Goal: Communication & Community: Ask a question

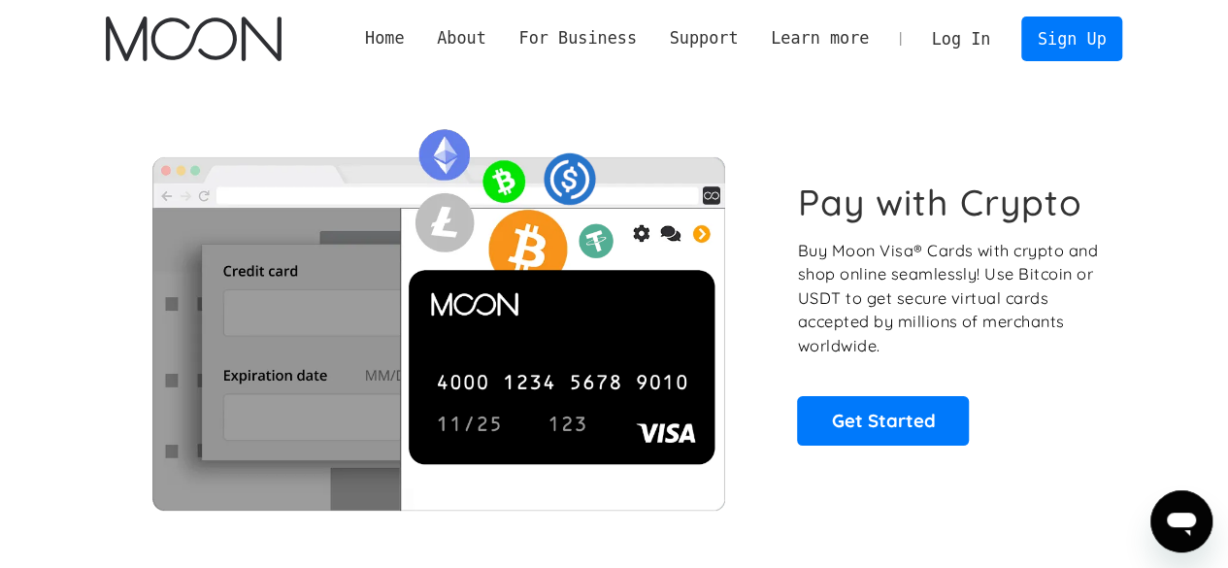
drag, startPoint x: 0, startPoint y: 0, endPoint x: 990, endPoint y: 46, distance: 991.4
click at [990, 46] on link "Log In" at bounding box center [961, 38] width 91 height 43
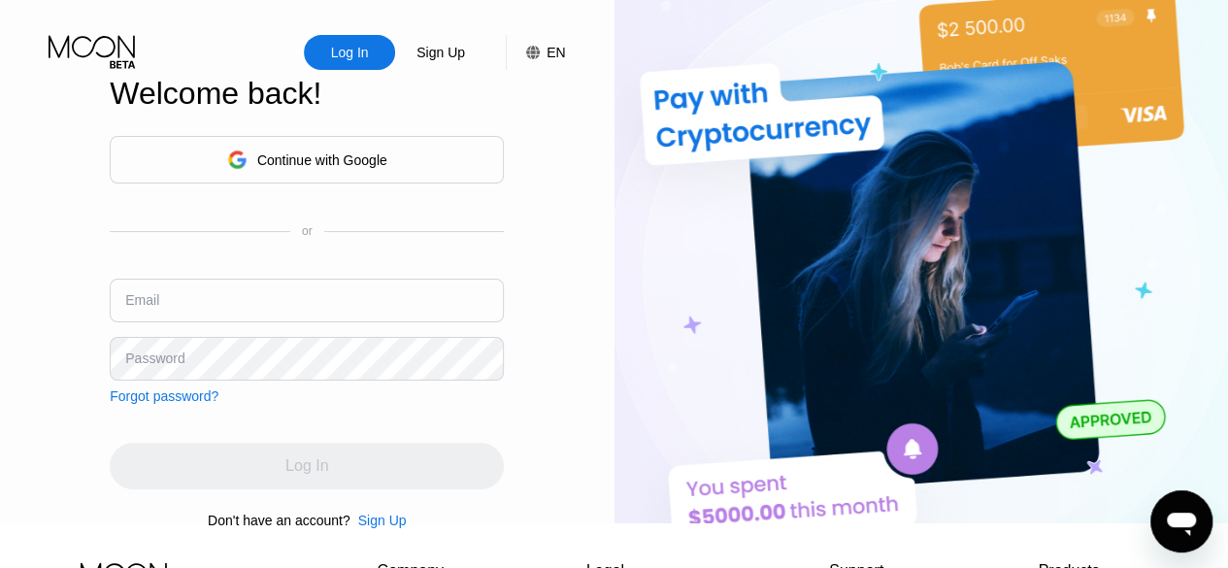
click at [379, 158] on div "Continue with Google" at bounding box center [322, 160] width 130 height 16
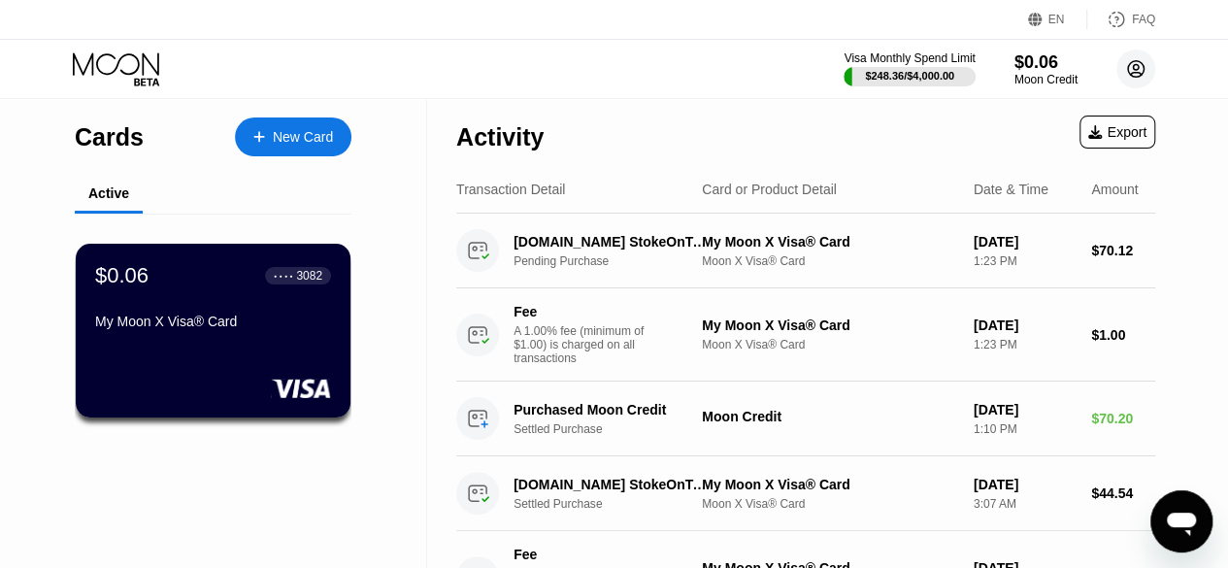
click at [1142, 65] on icon at bounding box center [1136, 69] width 17 height 17
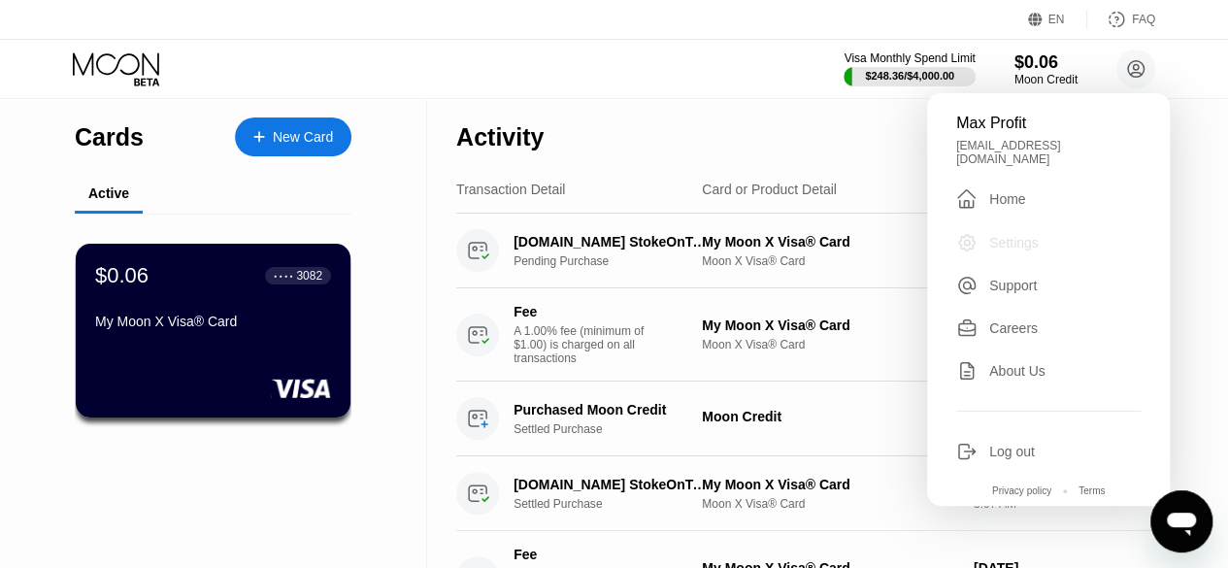
click at [1020, 235] on div "Settings" at bounding box center [1014, 243] width 50 height 16
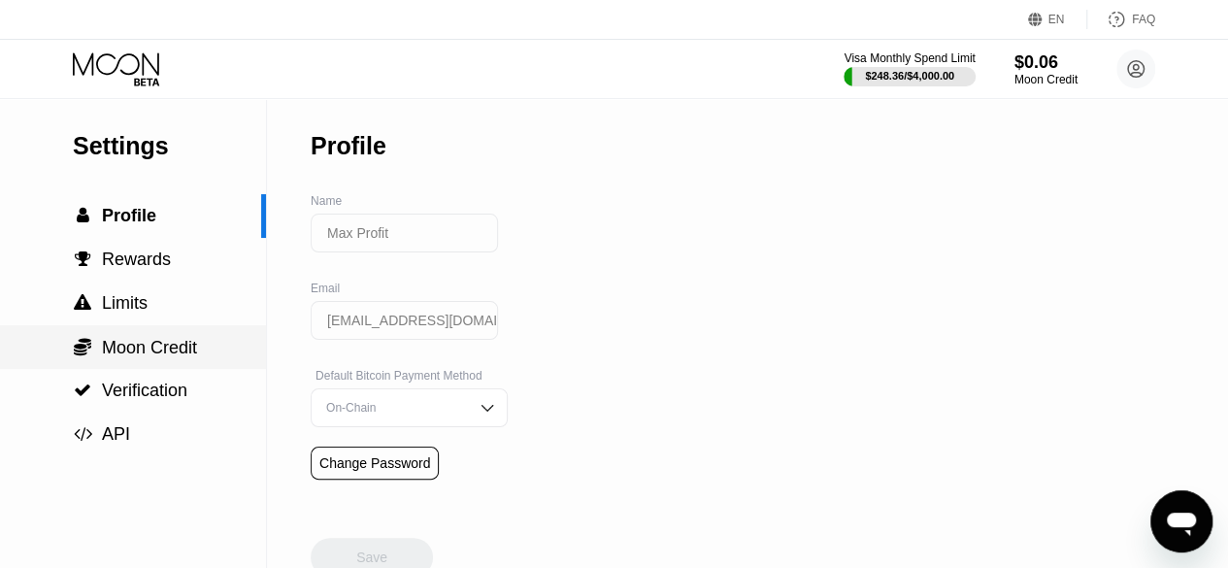
click at [206, 358] on div " Moon Credit" at bounding box center [133, 347] width 266 height 21
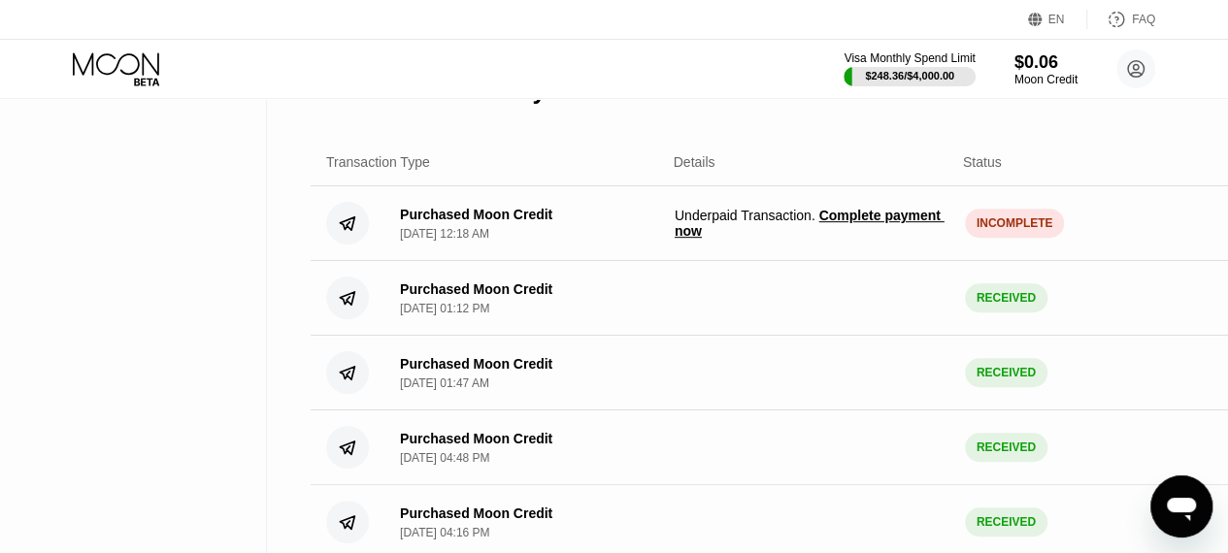
scroll to position [388, 0]
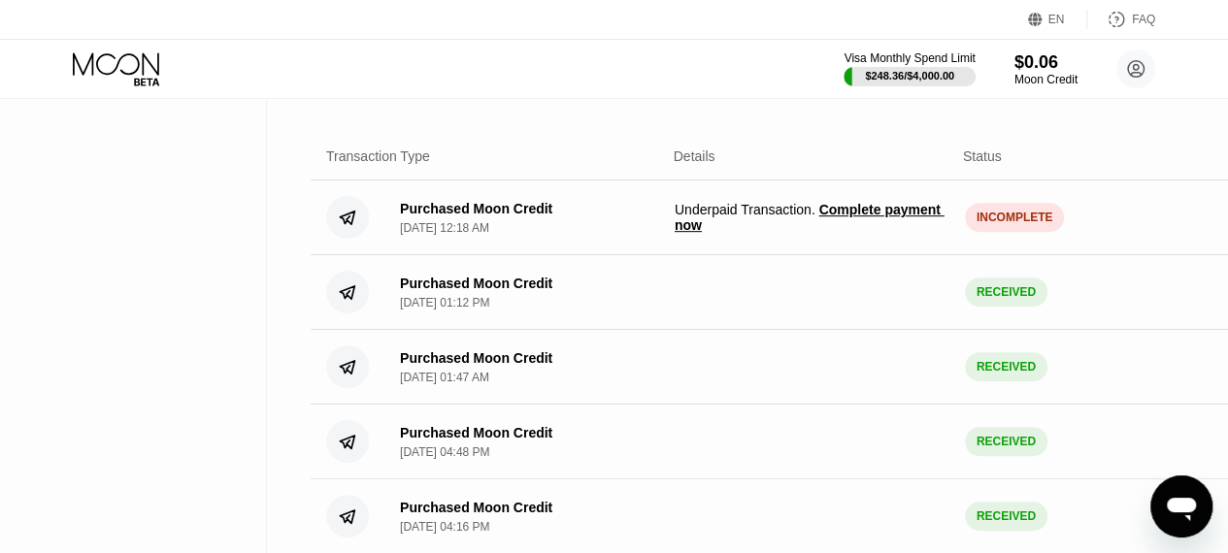
click at [893, 229] on span "Complete payment now" at bounding box center [810, 217] width 270 height 31
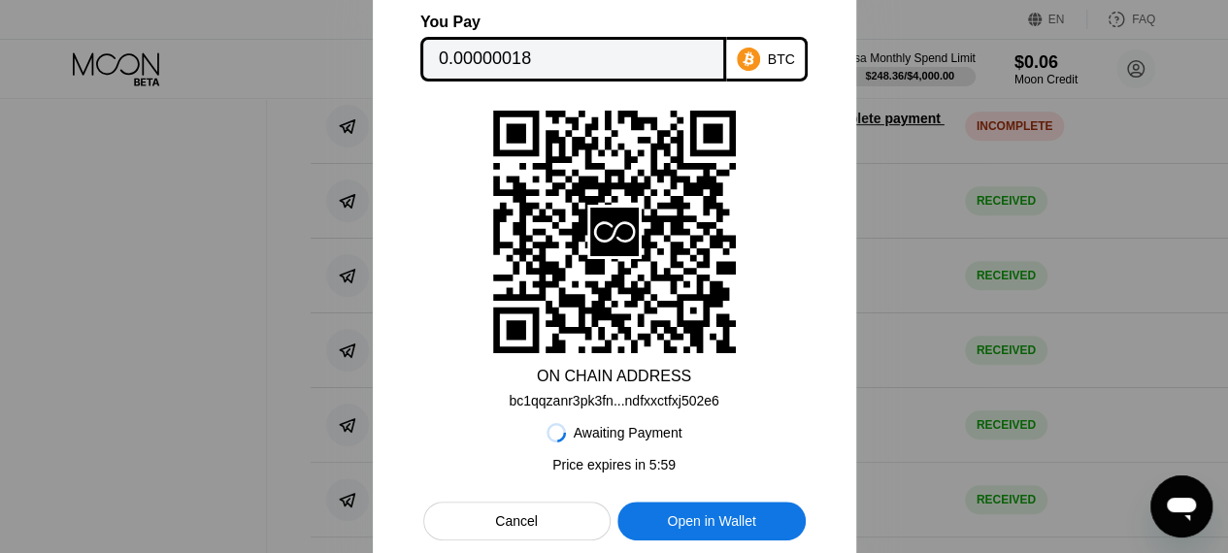
scroll to position [485, 0]
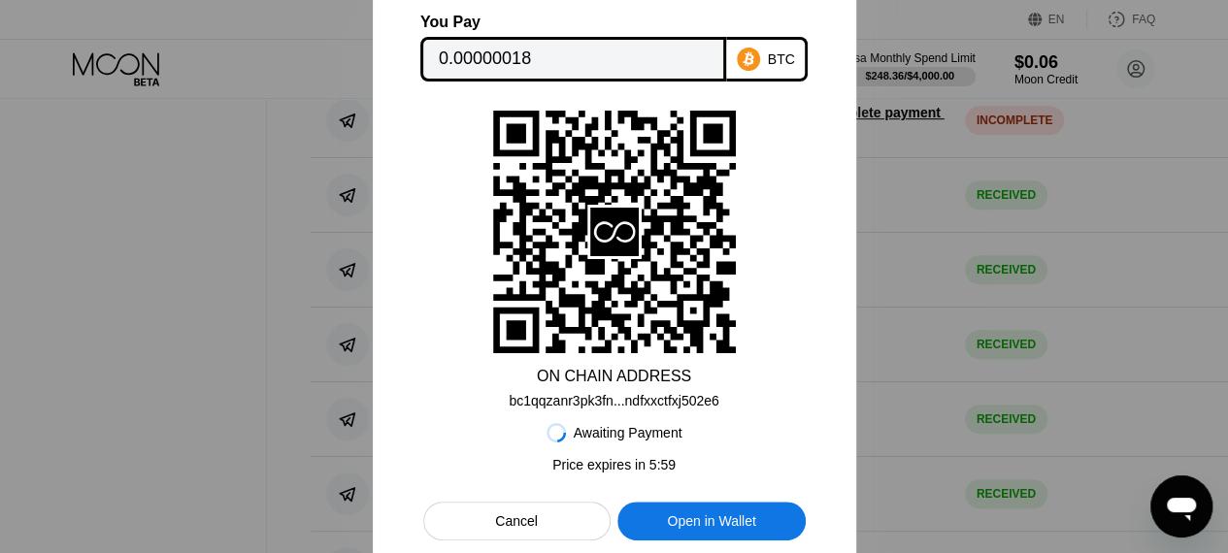
click at [917, 276] on div at bounding box center [614, 276] width 1228 height 553
drag, startPoint x: 534, startPoint y: 523, endPoint x: 493, endPoint y: 51, distance: 473.6
click at [497, 145] on div "You Pay 0.00000018 BTC ON CHAIN ADDRESS bc1qqzanr3pk3fn...ndfxxctfxj502e6 Await…" at bounding box center [614, 277] width 383 height 527
click at [488, 44] on input "0.00000018" at bounding box center [573, 59] width 269 height 39
click at [169, 162] on div at bounding box center [614, 276] width 1228 height 553
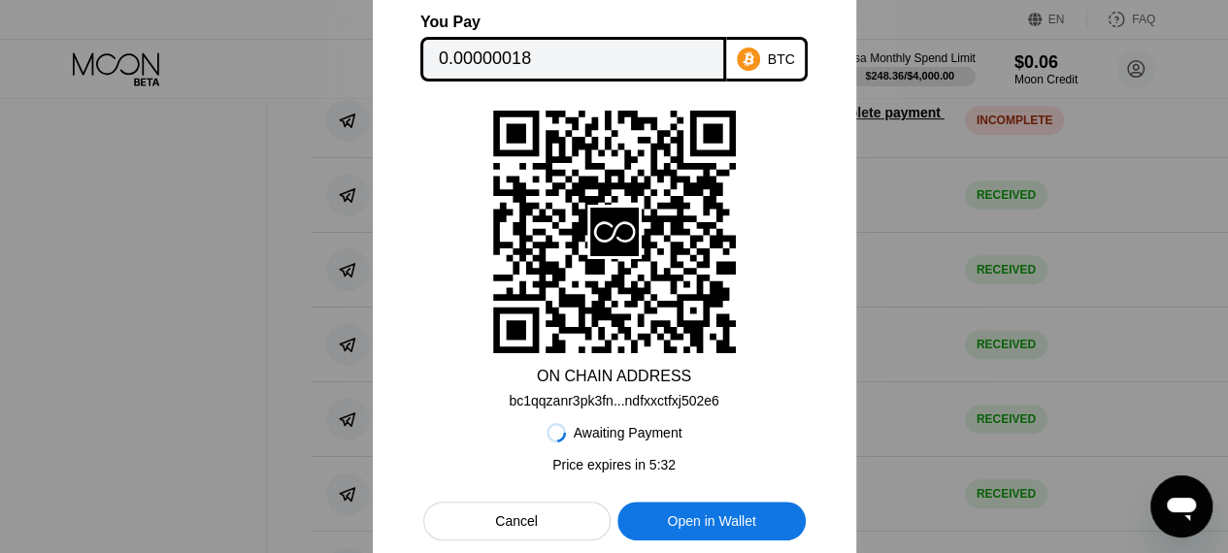
click at [520, 514] on div "Cancel" at bounding box center [516, 521] width 187 height 39
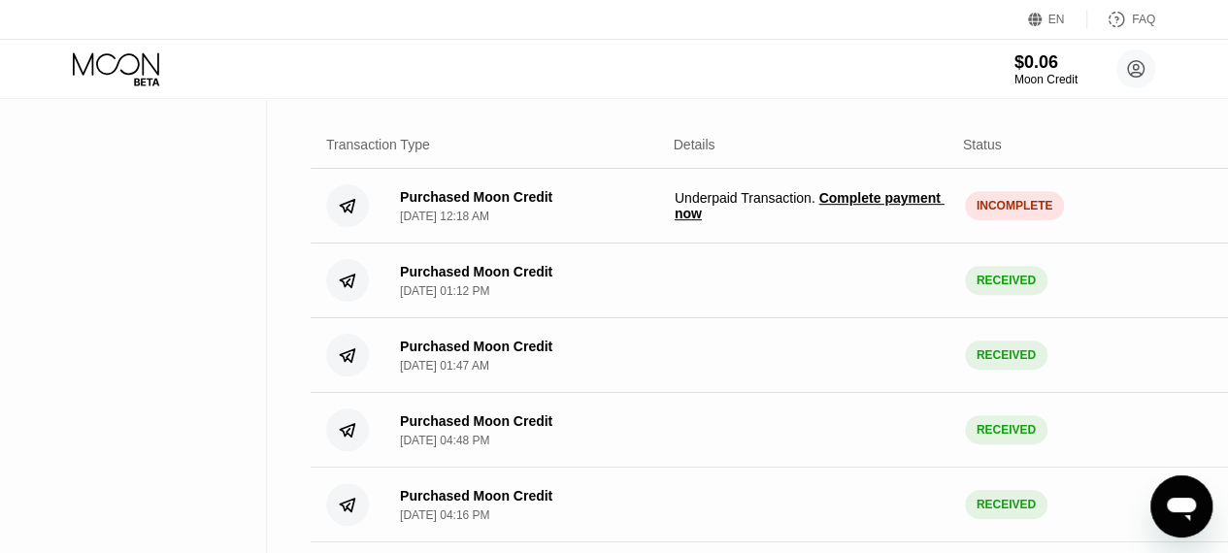
scroll to position [400, 0]
click at [1180, 492] on icon "Open messaging window" at bounding box center [1181, 506] width 35 height 35
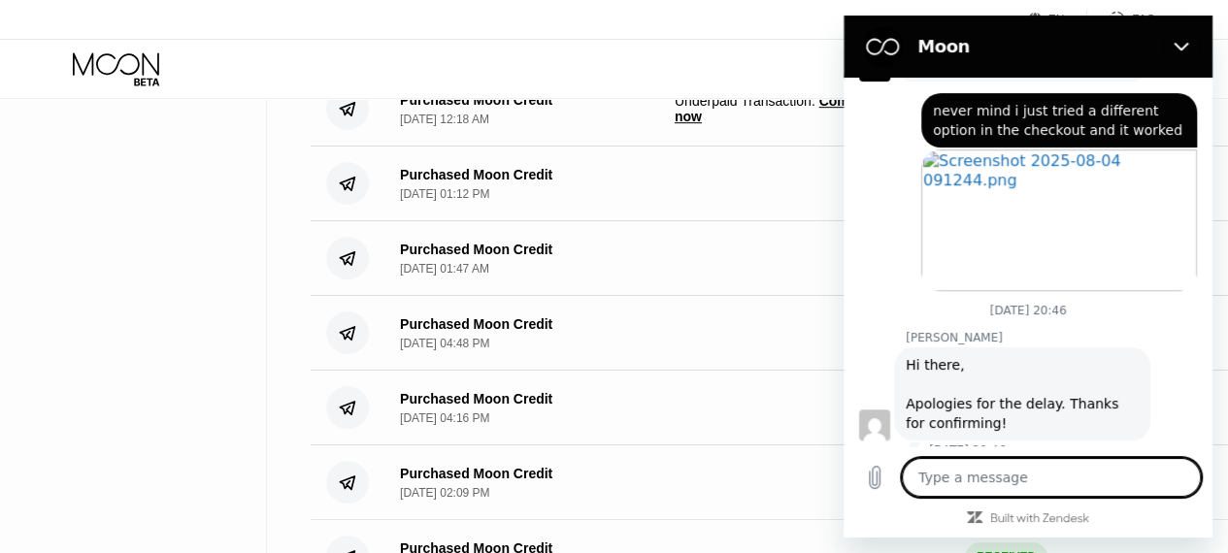
scroll to position [430, 0]
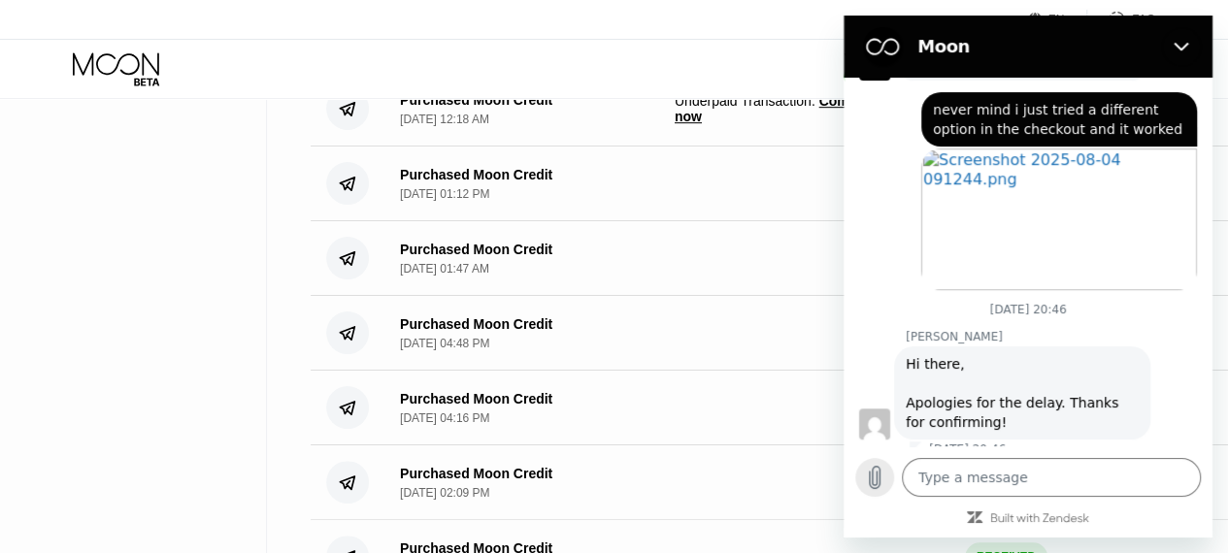
click at [877, 497] on button "Upload file" at bounding box center [874, 477] width 39 height 39
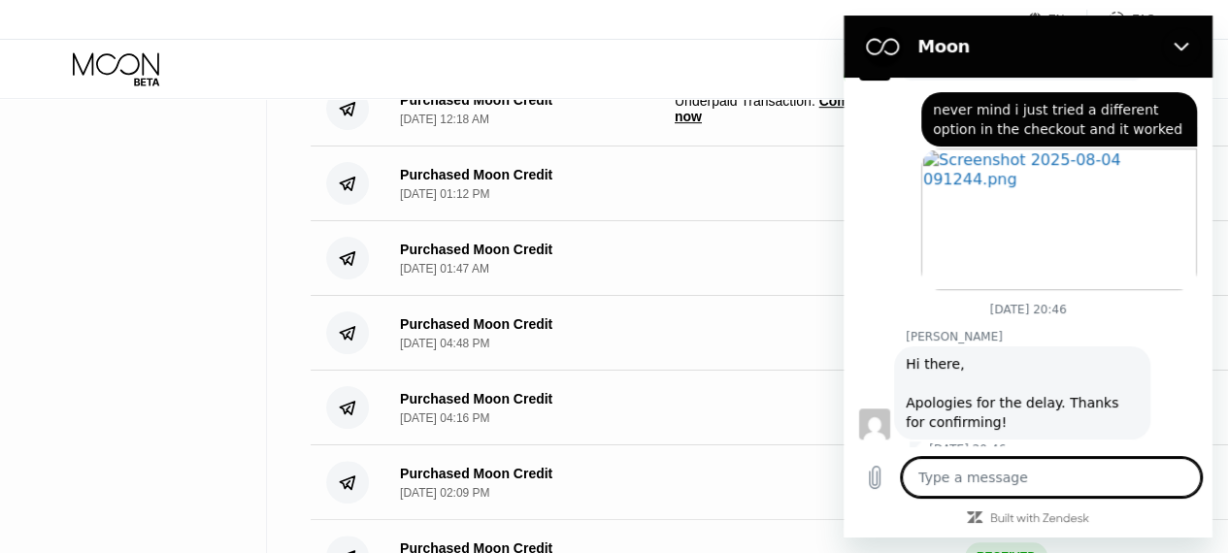
click at [968, 481] on textarea at bounding box center [1051, 477] width 299 height 39
type textarea "H"
type textarea "x"
type textarea "He"
type textarea "x"
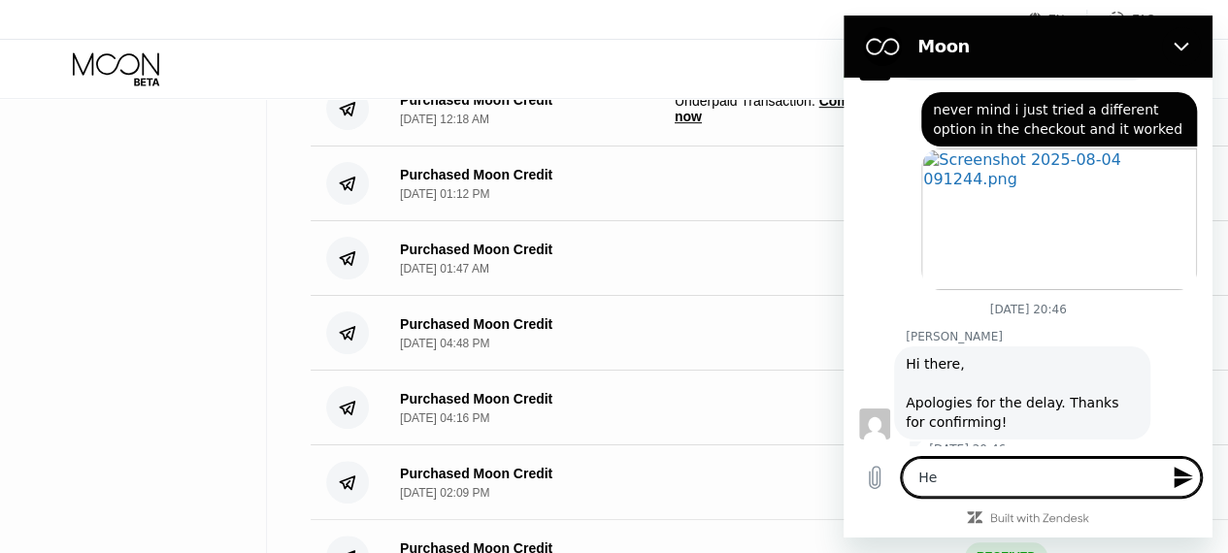
type textarea "Hel"
type textarea "x"
type textarea "Hell"
type textarea "x"
type textarea "Hello"
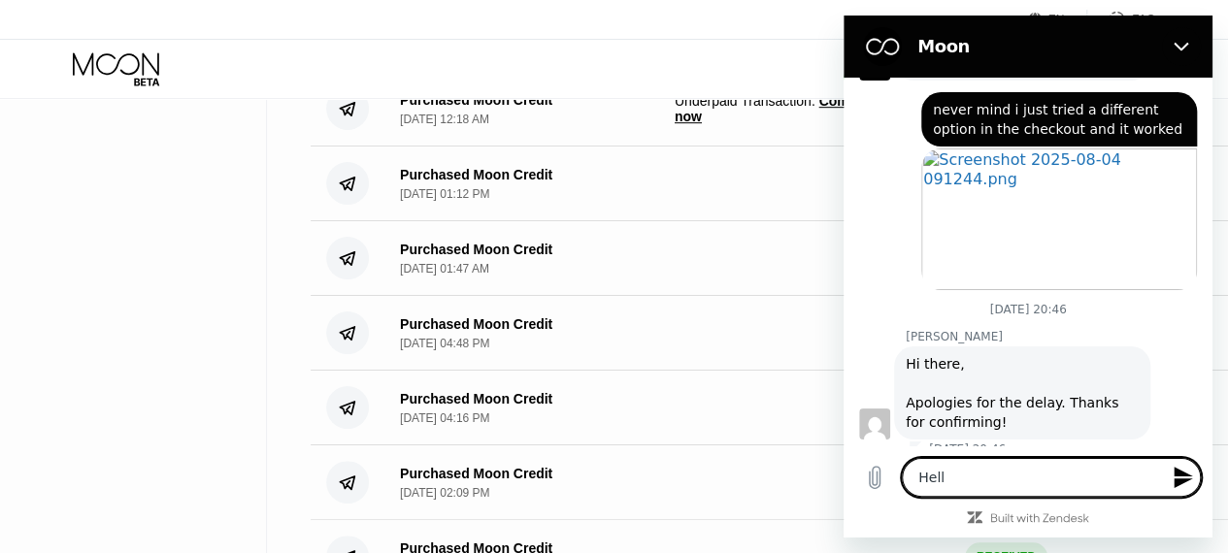
type textarea "x"
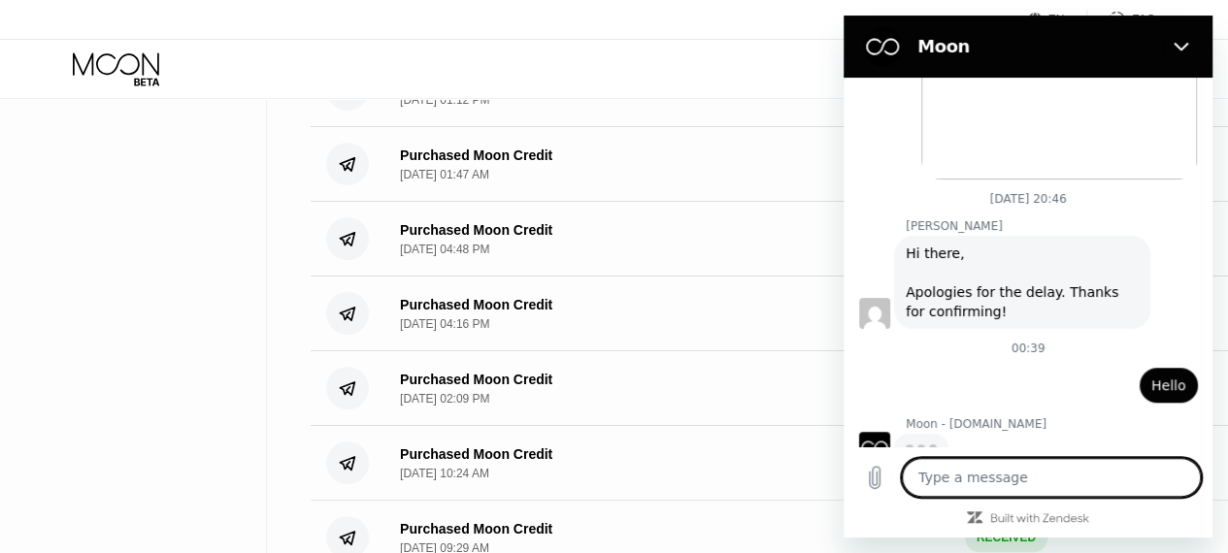
scroll to position [594, 0]
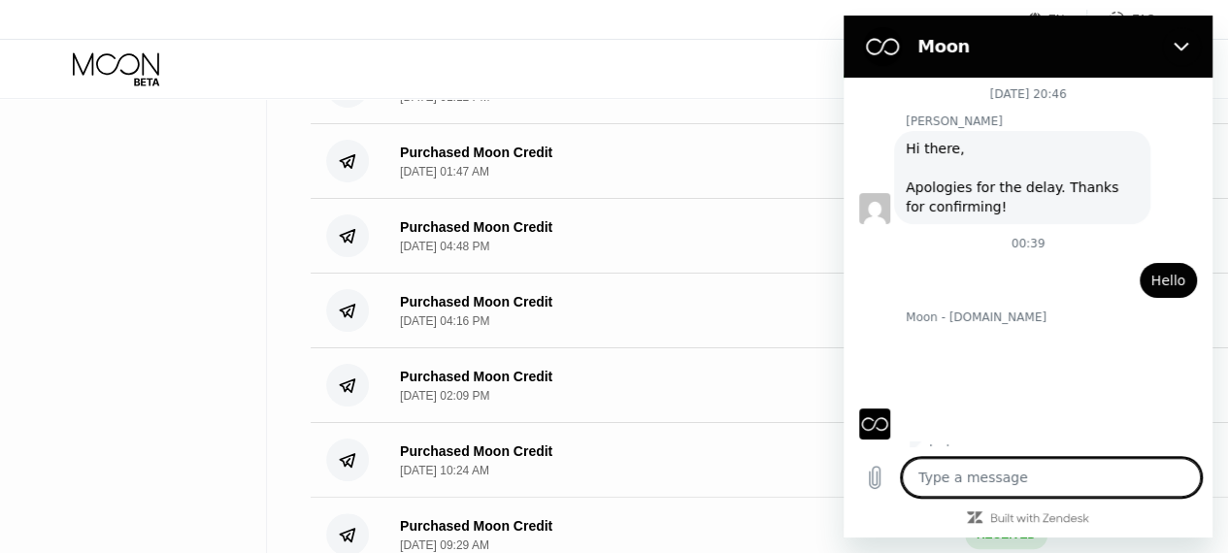
type textarea "x"
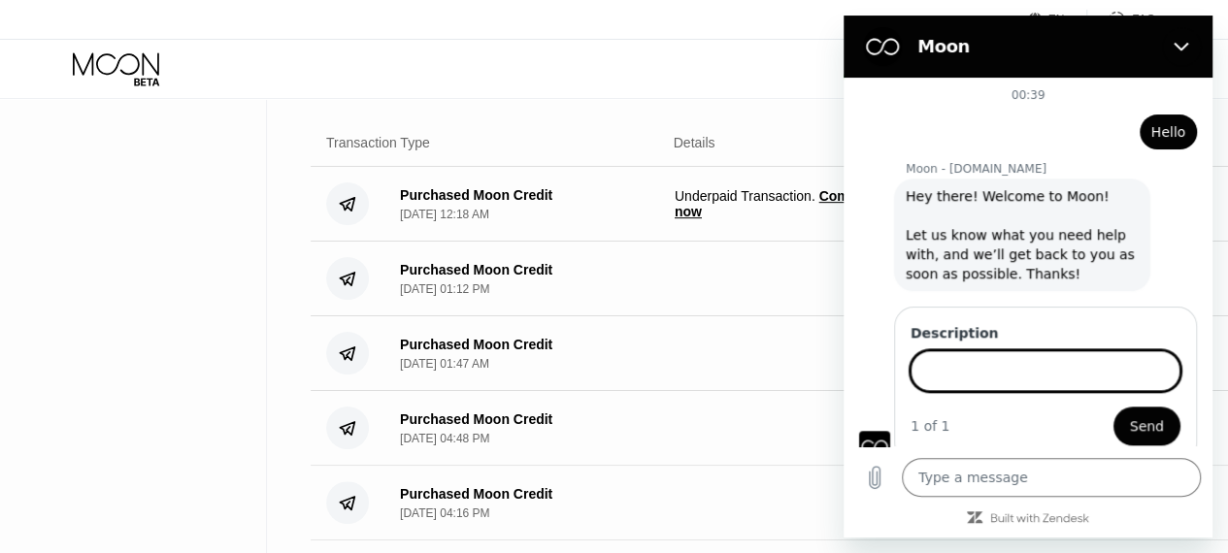
scroll to position [400, 0]
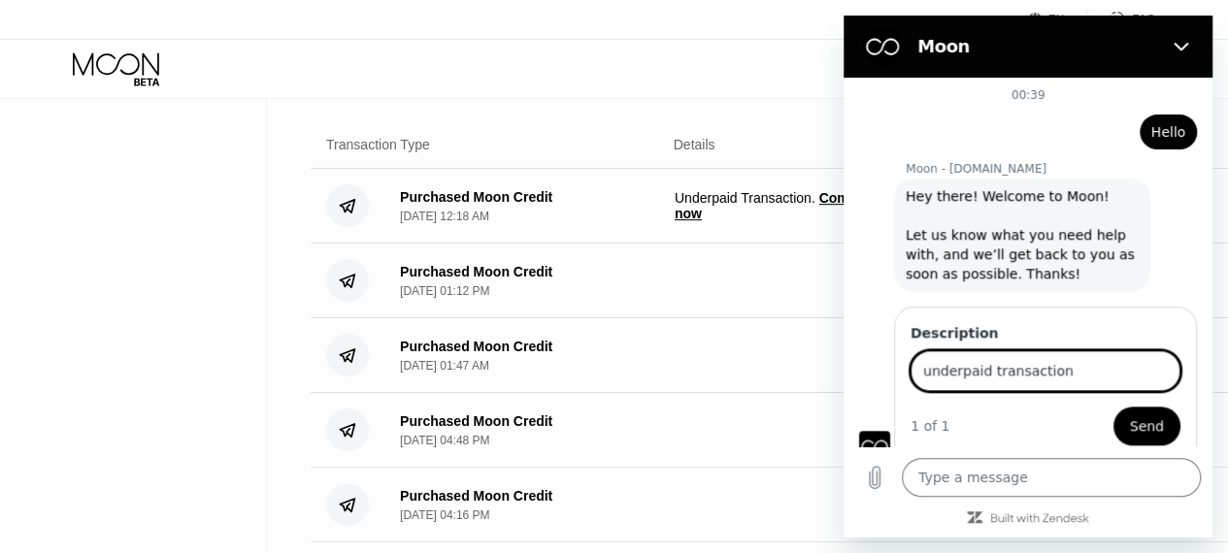
type input "underpaid transaction"
click at [1141, 420] on span "Send" at bounding box center [1147, 426] width 34 height 23
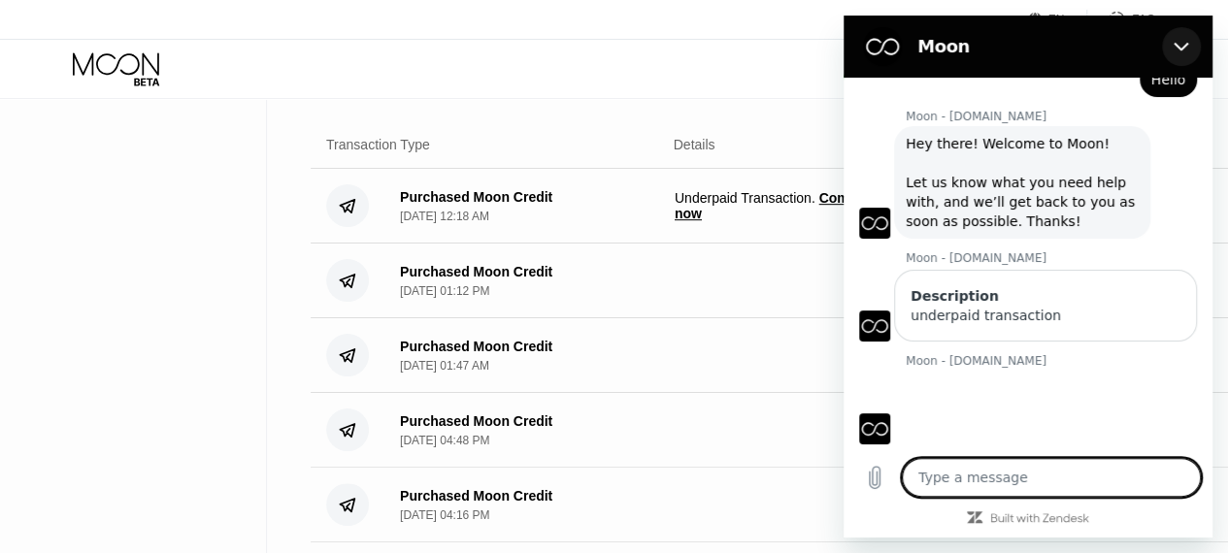
scroll to position [851, 0]
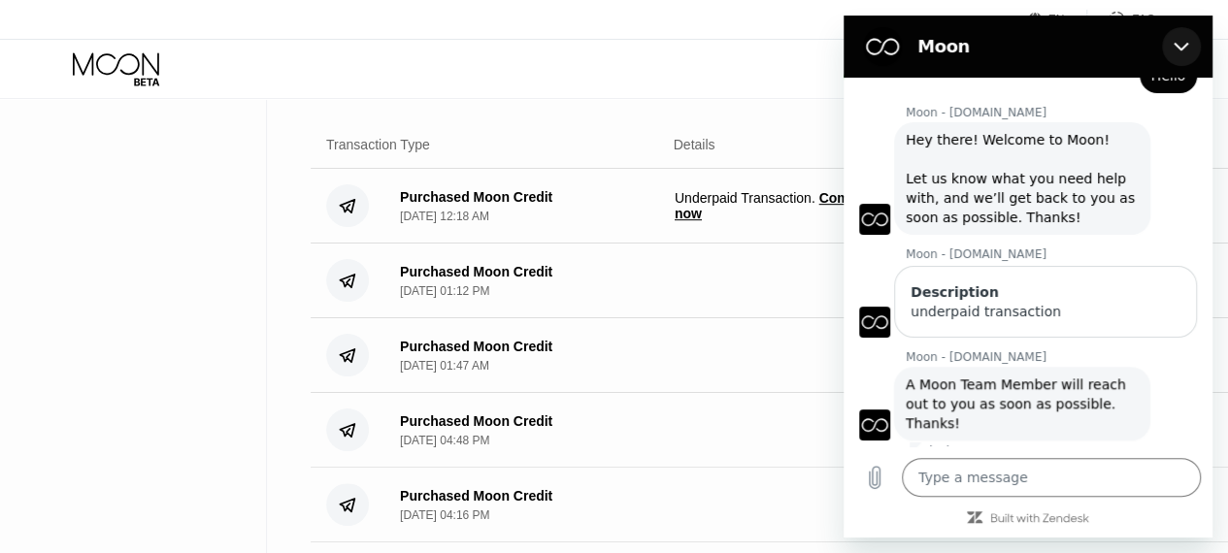
click at [1180, 46] on icon "Close" at bounding box center [1182, 47] width 16 height 16
type textarea "x"
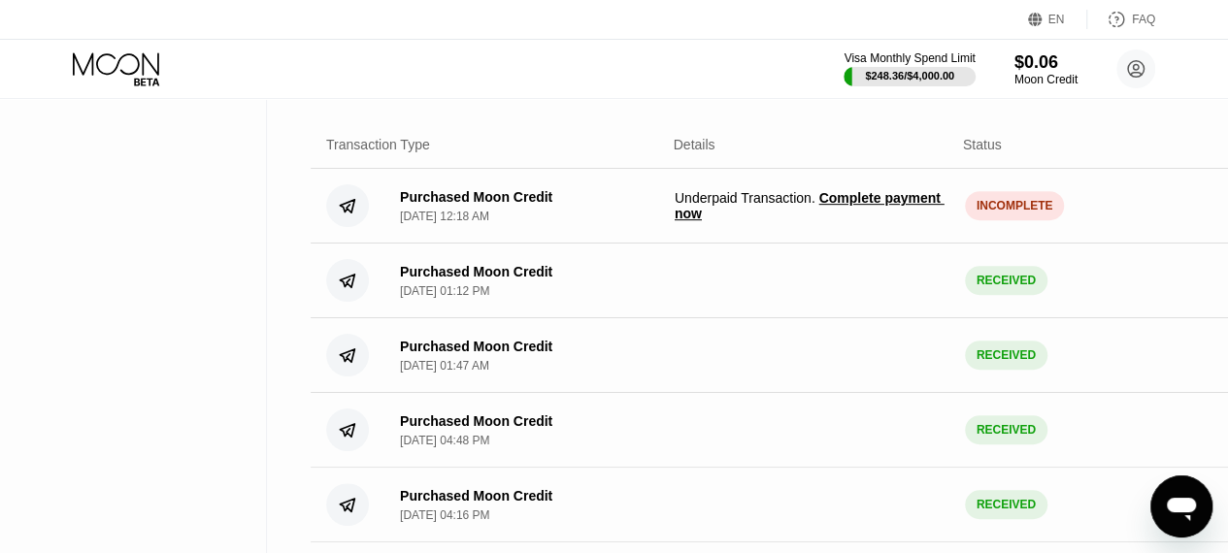
click at [1178, 504] on icon "Open messaging window" at bounding box center [1181, 509] width 29 height 23
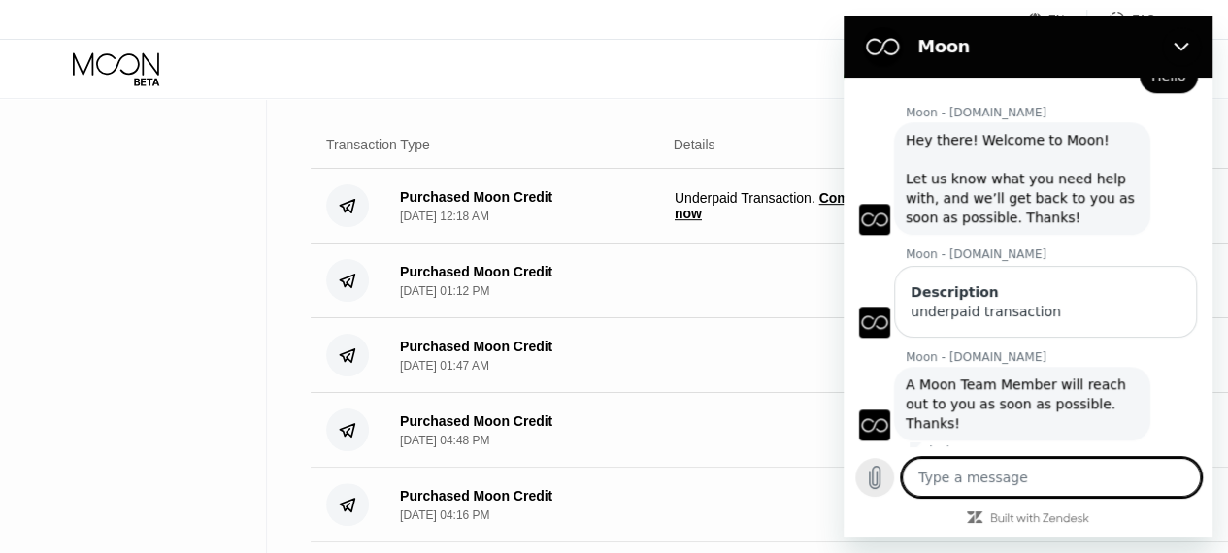
click at [859, 497] on button "Upload file" at bounding box center [874, 477] width 39 height 39
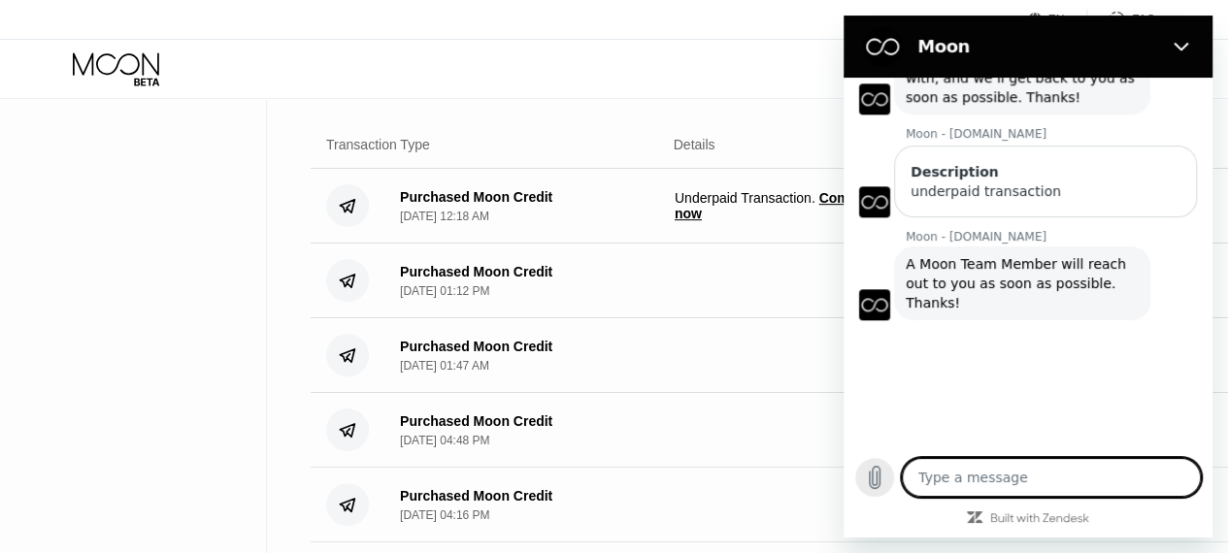
scroll to position [971, 0]
type textarea "x"
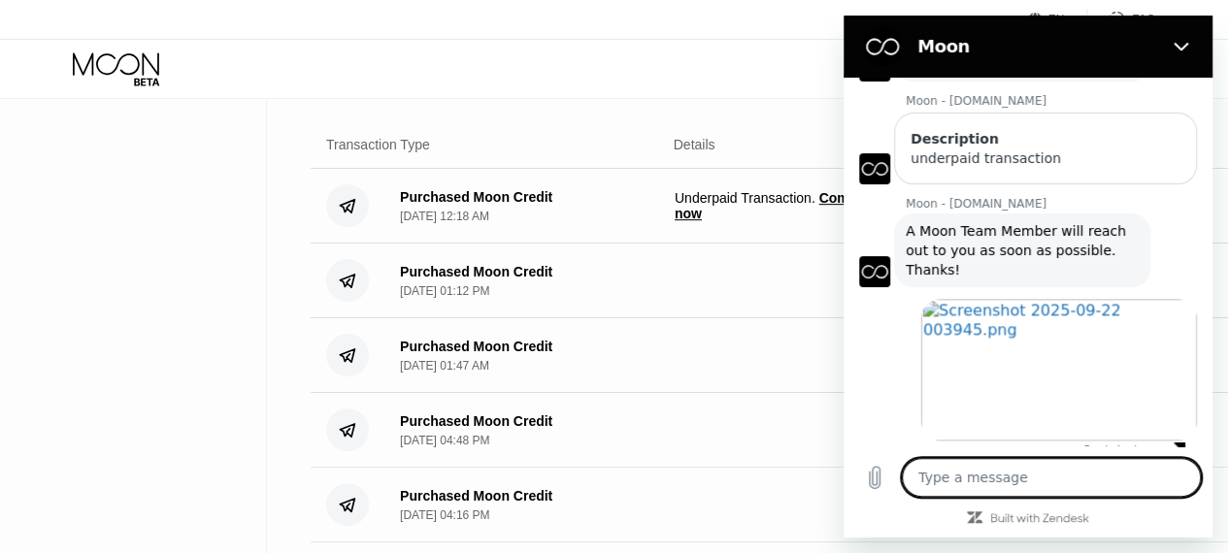
click at [982, 477] on textarea at bounding box center [1051, 477] width 299 height 39
type textarea "i"
type textarea "x"
type textarea "i"
type textarea "x"
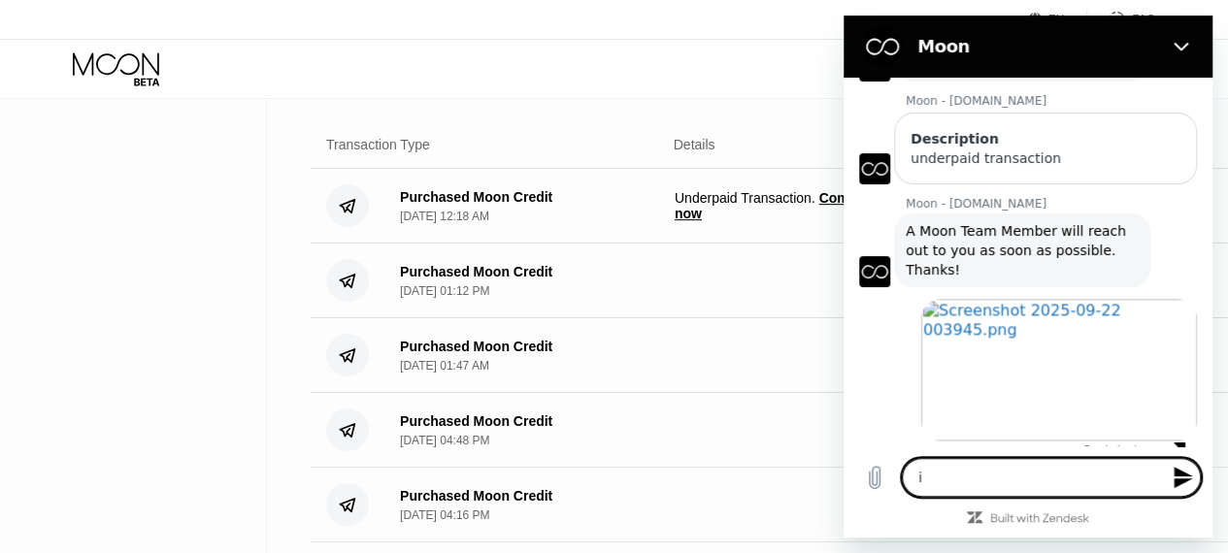
type textarea "i s"
type textarea "x"
type textarea "i se"
type textarea "x"
type textarea "i sen"
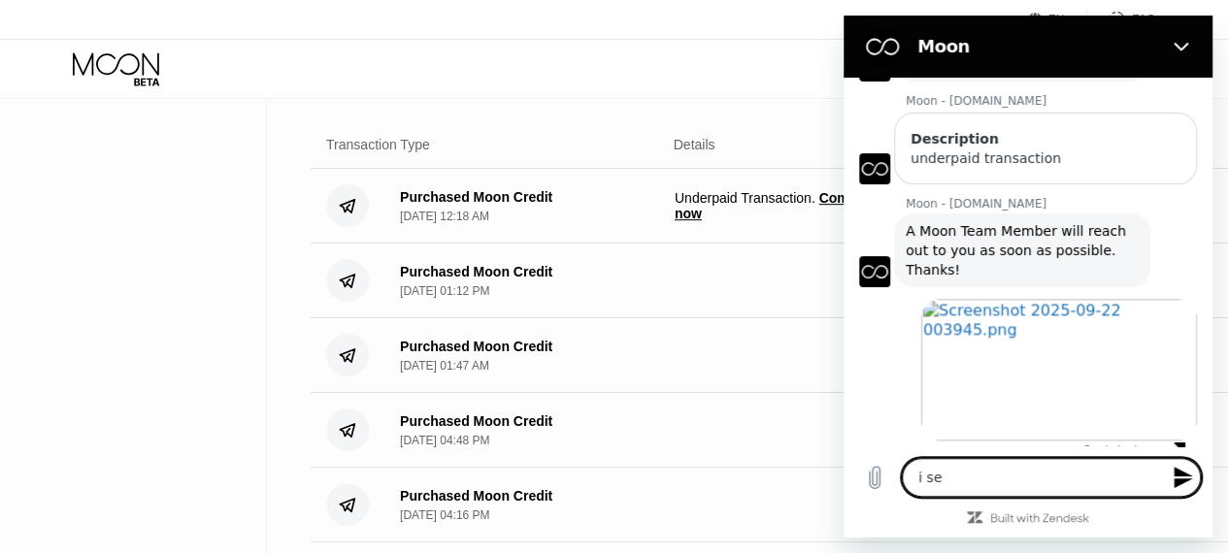
type textarea "x"
type textarea "i sent"
type textarea "x"
type textarea "i sent"
type textarea "x"
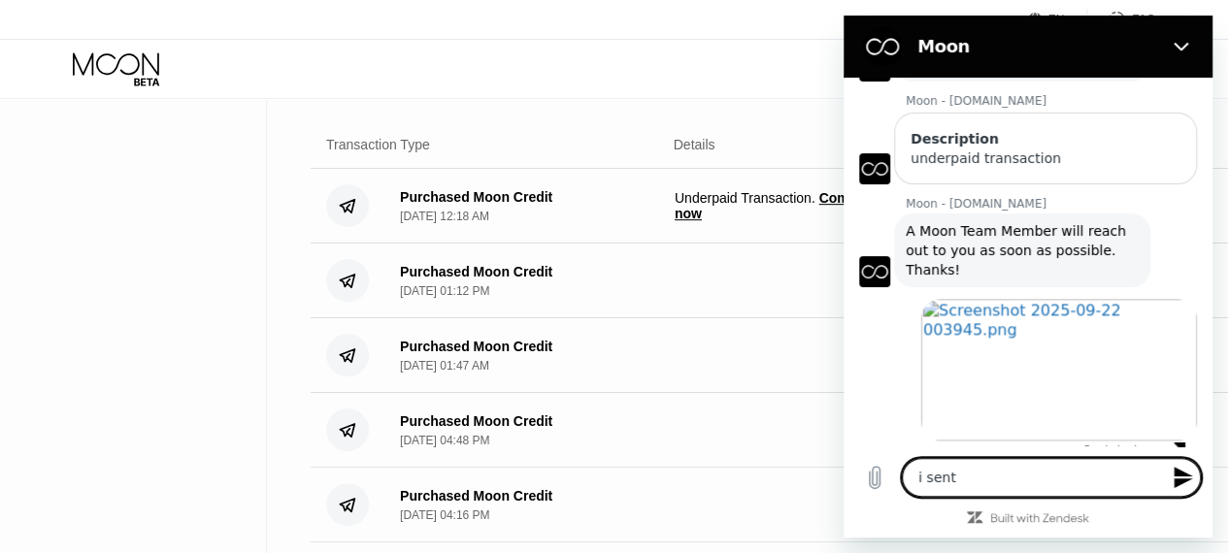
type textarea "i sent 1"
type textarea "x"
type textarea "i sent 1"
type textarea "x"
type textarea "i sent 1 c"
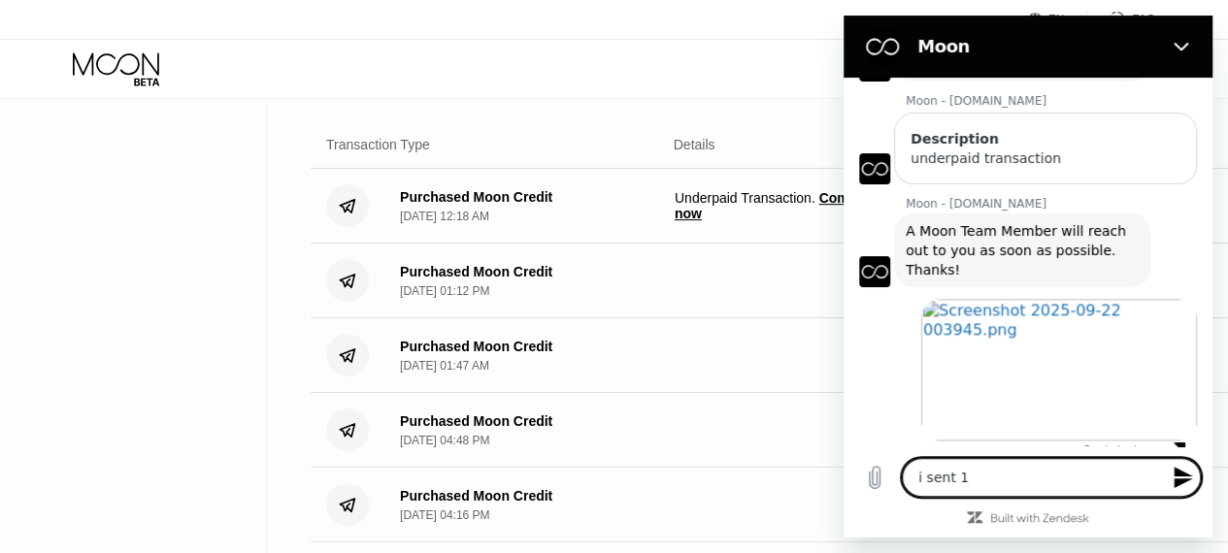
type textarea "x"
type textarea "i sent 1 ce"
type textarea "x"
type textarea "i sent 1 cen"
type textarea "x"
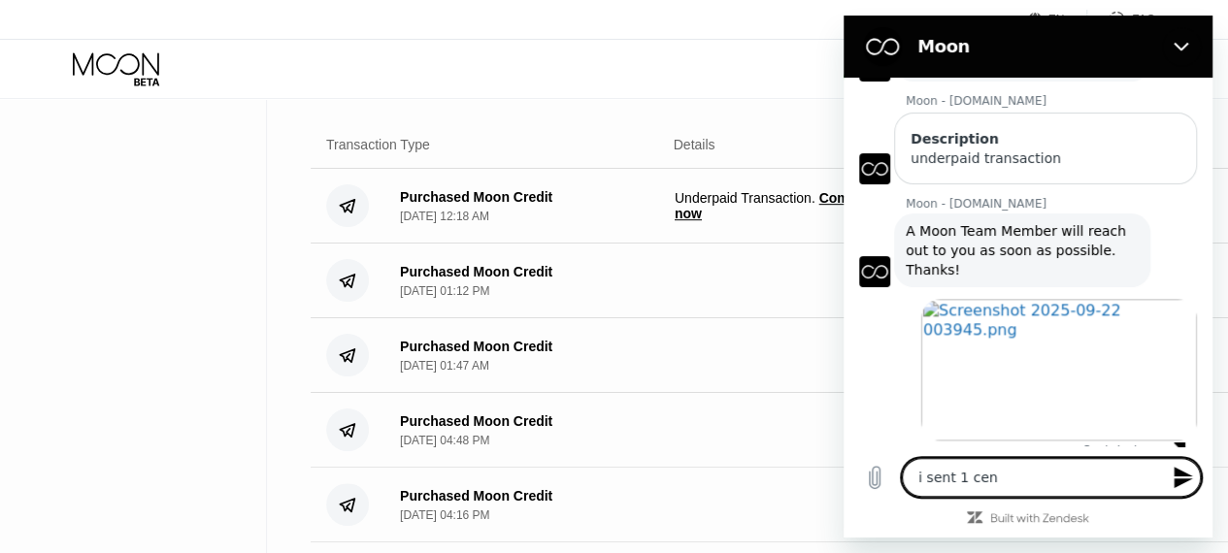
type textarea "i sent 1 cent"
type textarea "x"
type textarea "i sent 1 cent"
type textarea "x"
type textarea "i sent 1 cent l"
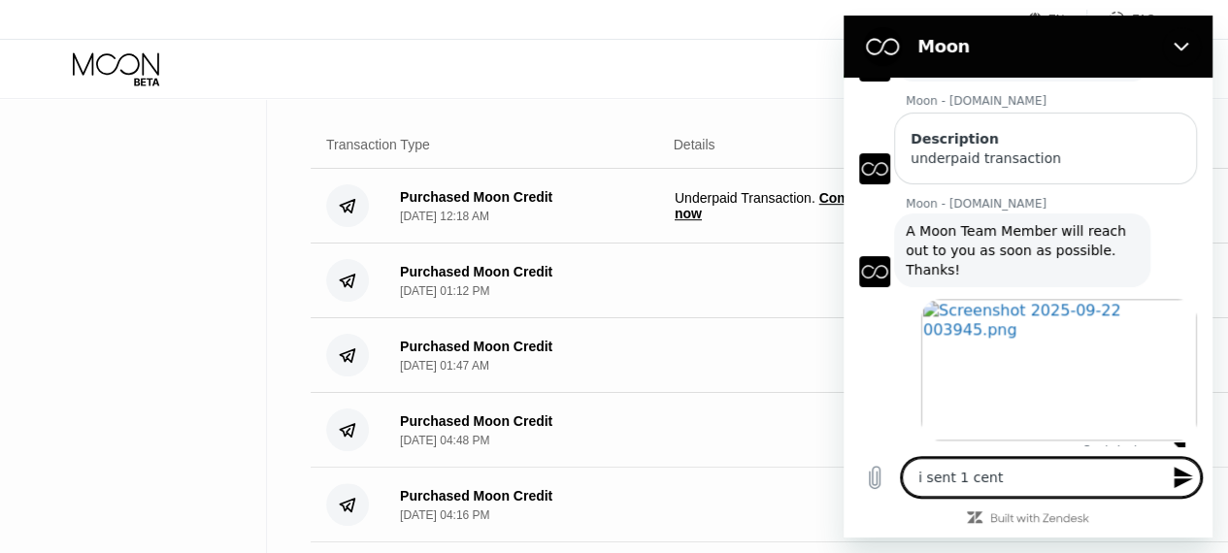
type textarea "x"
type textarea "i sent 1 cent le"
type textarea "x"
type textarea "i sent 1 cent les"
type textarea "x"
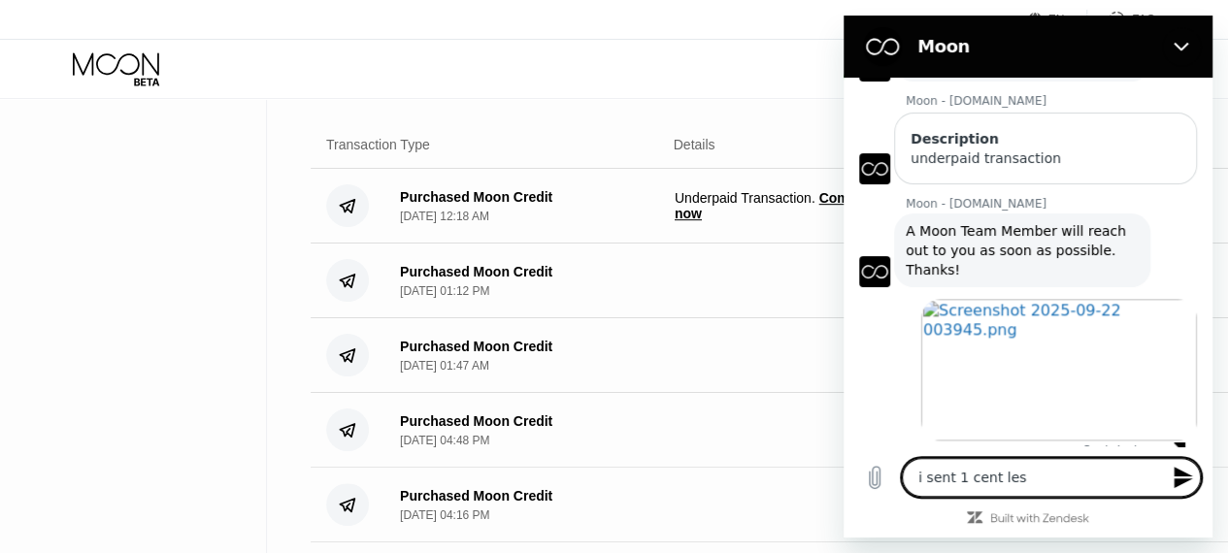
type textarea "i sent 1 cent less"
type textarea "x"
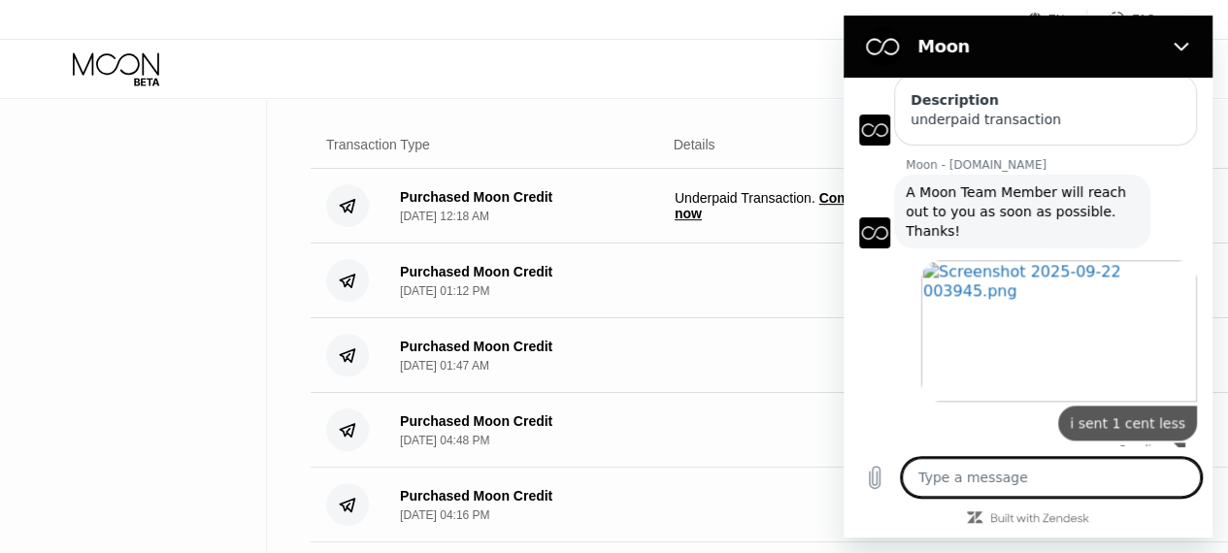
type textarea "x"
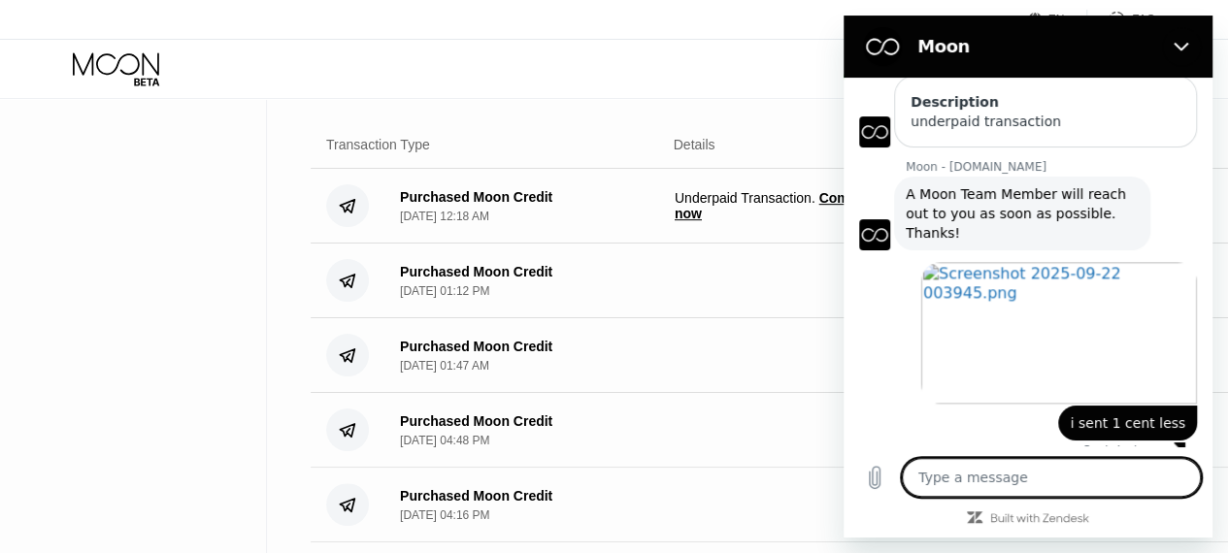
type textarea "a"
type textarea "x"
type textarea "an"
type textarea "x"
type textarea "and"
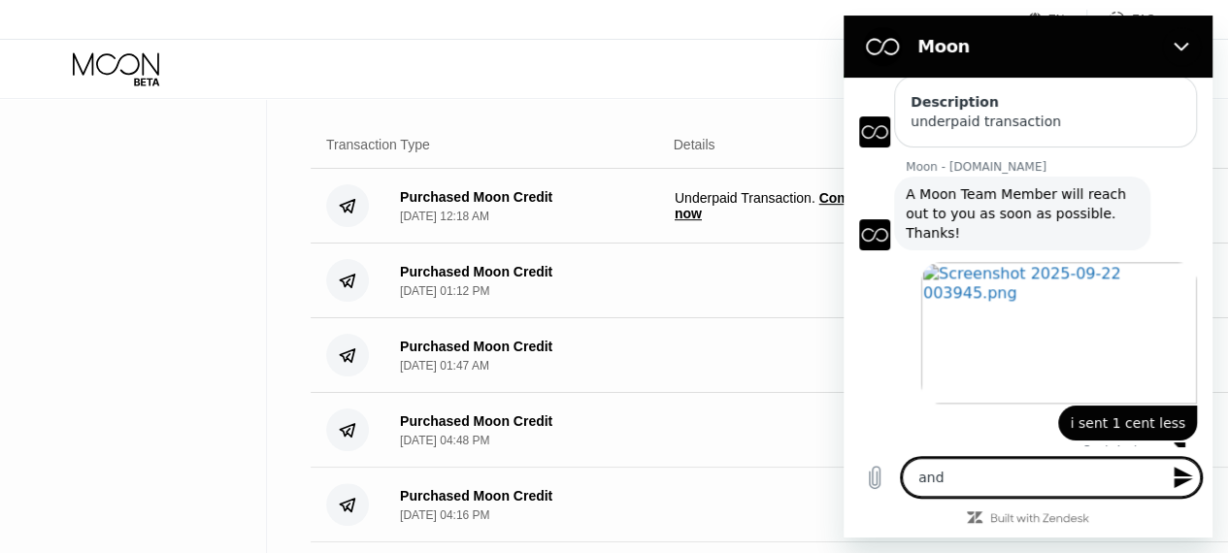
type textarea "x"
type textarea "and"
type textarea "x"
type textarea "and i"
type textarea "x"
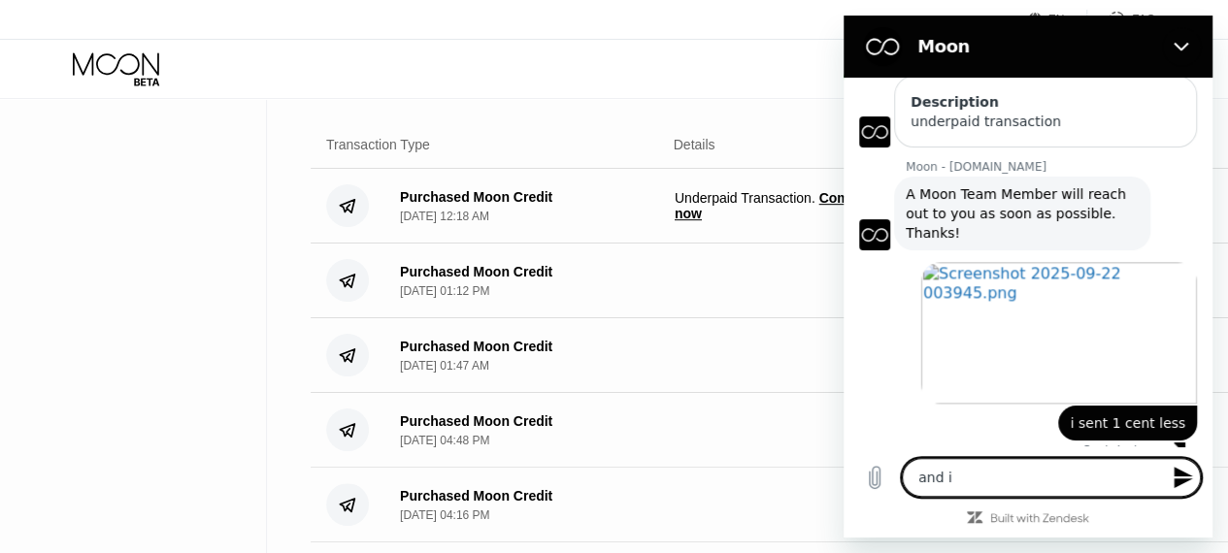
type textarea "and i"
type textarea "x"
type textarea "and i d"
type textarea "x"
type textarea "and i do"
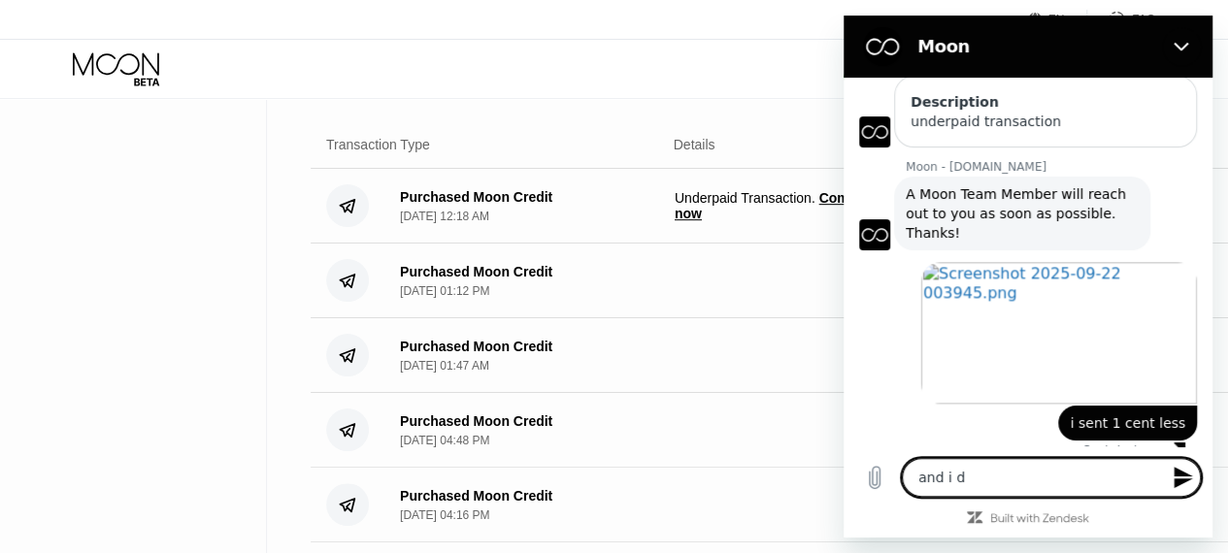
type textarea "x"
type textarea "and i don"
type textarea "x"
type textarea "and i dont"
type textarea "x"
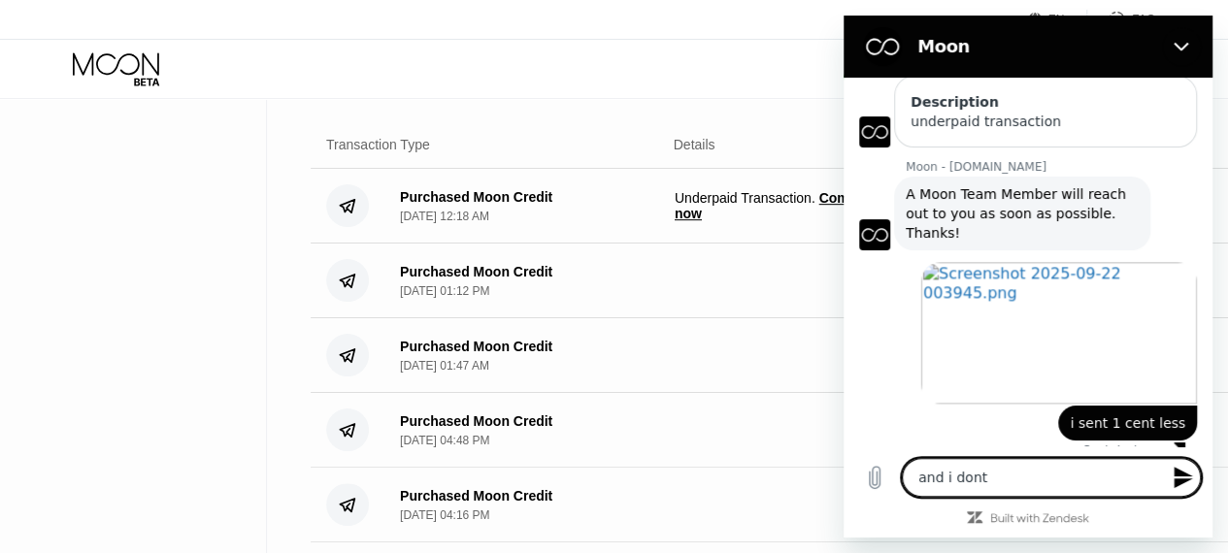
type textarea "and i dont"
type textarea "x"
type textarea "and i dont h"
type textarea "x"
type textarea "and i dont ha"
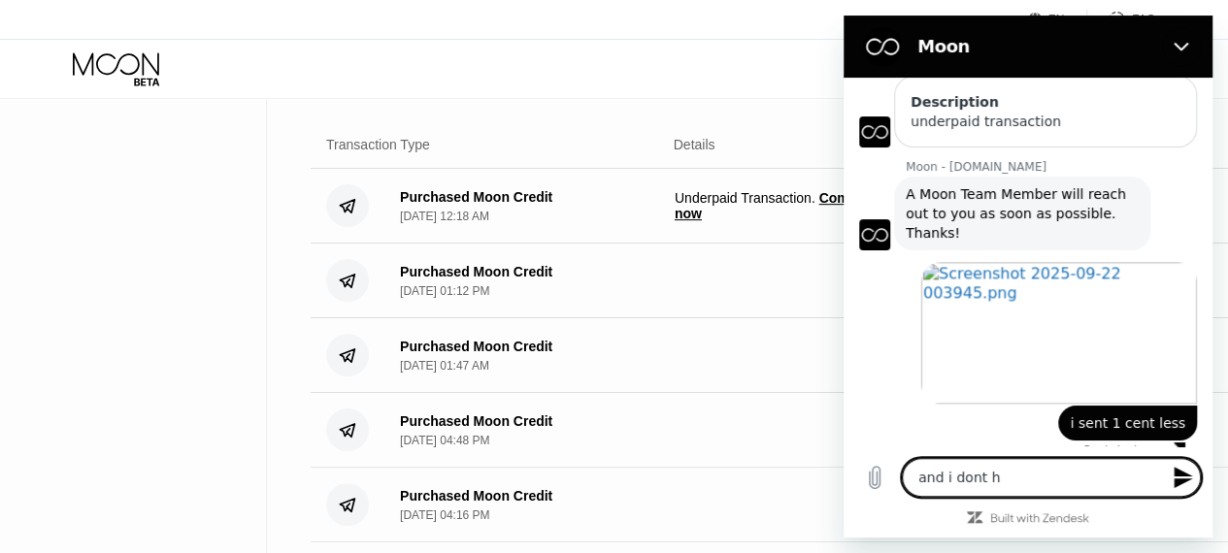
type textarea "x"
type textarea "and i dont hav"
type textarea "x"
type textarea "and i dont have"
type textarea "x"
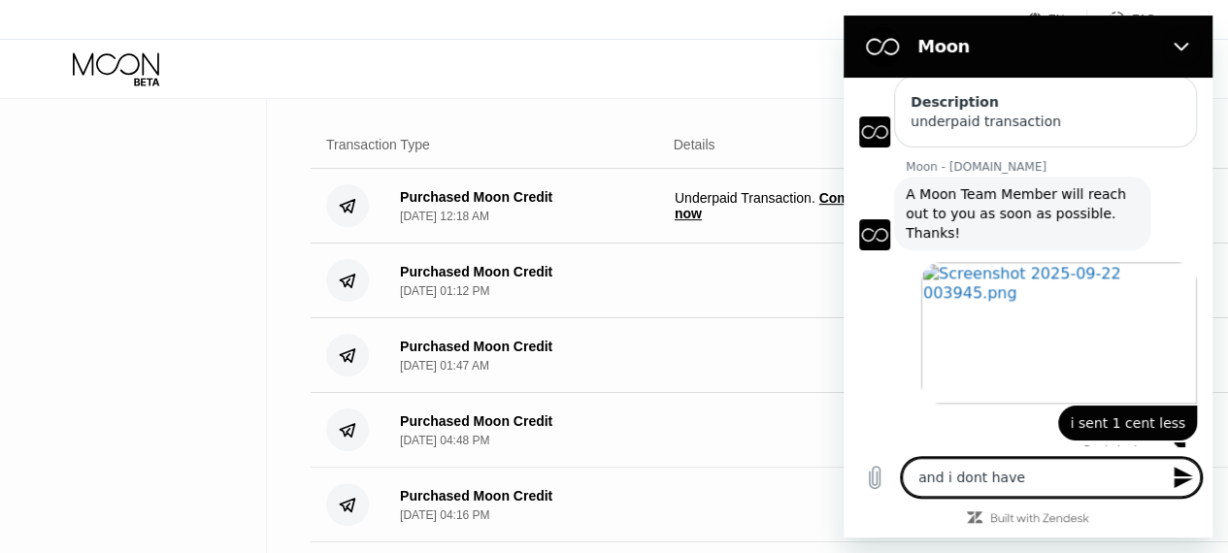
type textarea "and i dont have"
type textarea "x"
type textarea "and i dont have m"
type textarea "x"
type textarea "and i dont have mo"
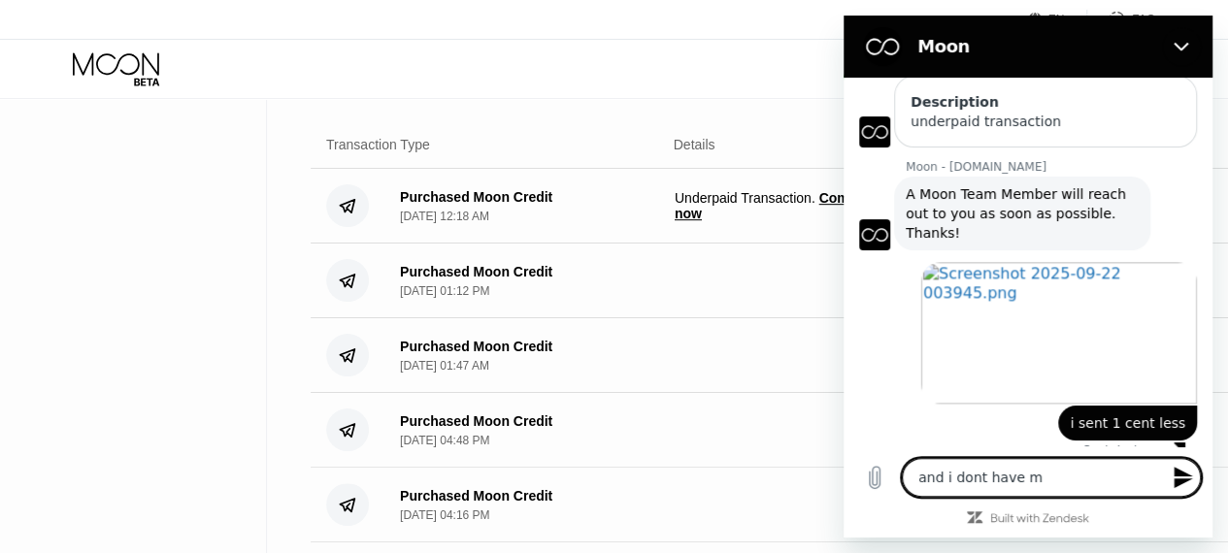
type textarea "x"
type textarea "and i dont have mor"
type textarea "x"
type textarea "and i dont have more"
type textarea "x"
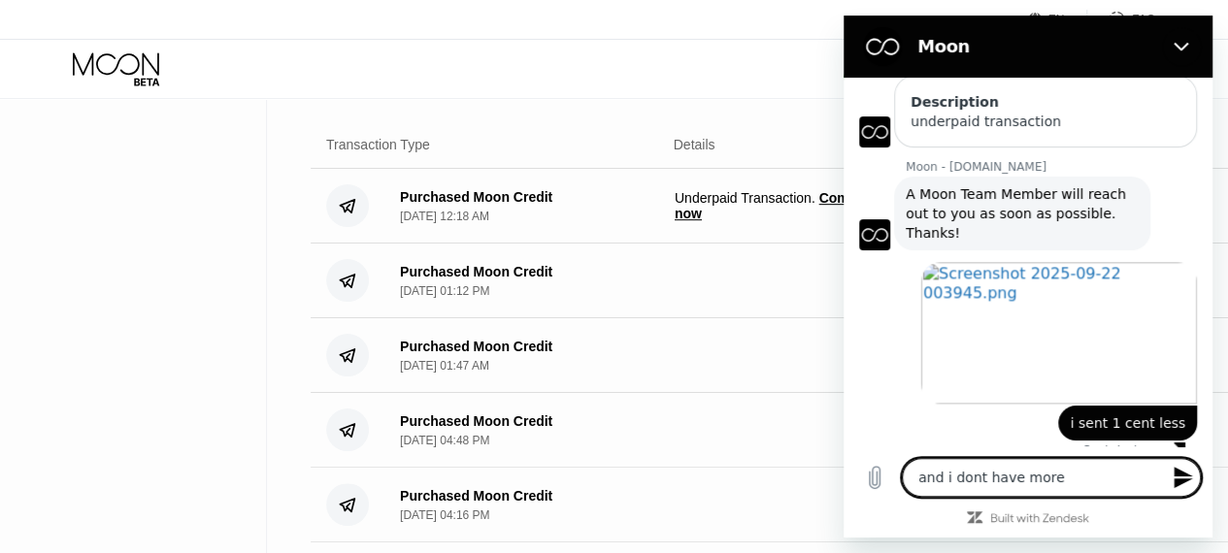
type textarea "and i dont have more"
type textarea "x"
type textarea "and i dont have more b"
type textarea "x"
type textarea "and i dont have more bt"
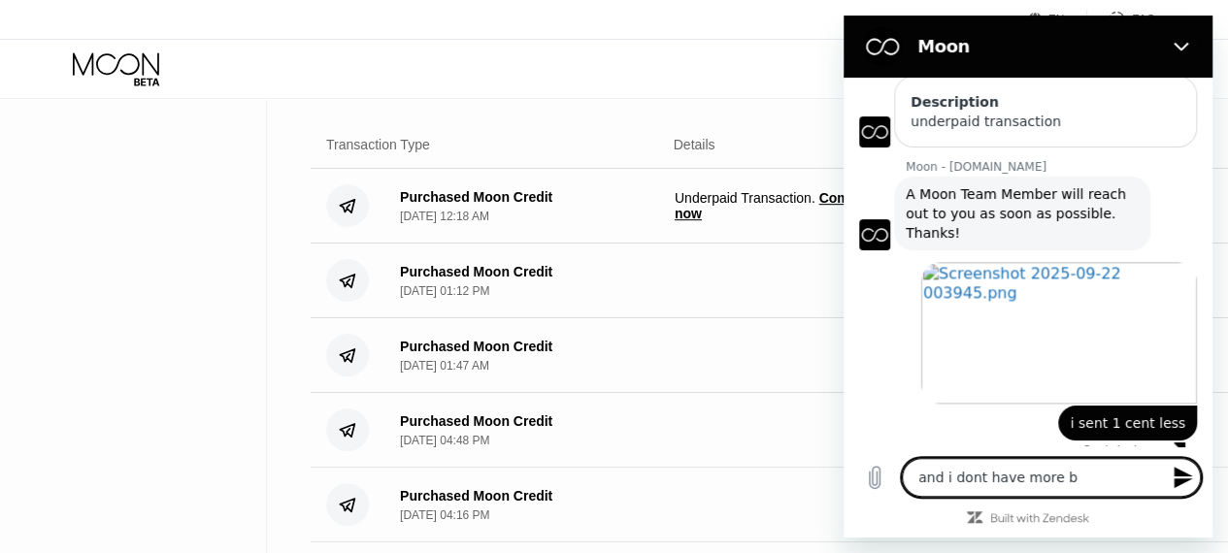
type textarea "x"
type textarea "and i dont have more btc"
type textarea "x"
type textarea "and i dont have more btc"
type textarea "x"
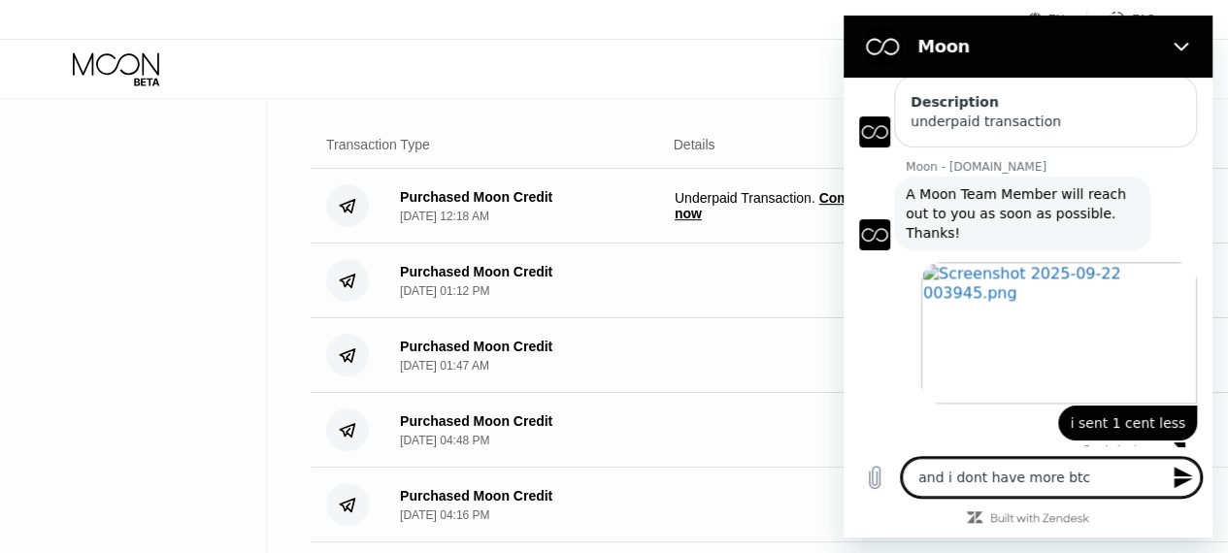
type textarea "and i dont have more btc t"
type textarea "x"
type textarea "and i dont have more btc to"
type textarea "x"
type textarea "and i dont have more btc to"
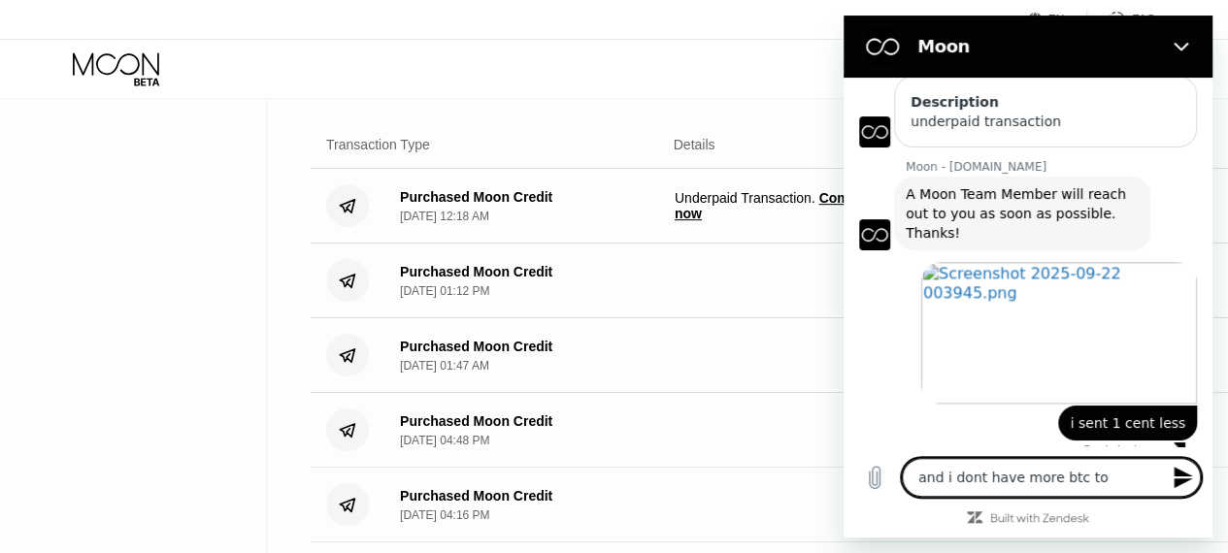
type textarea "x"
type textarea "and i dont have more btc to p"
type textarea "x"
type textarea "and i dont have more btc to"
type textarea "x"
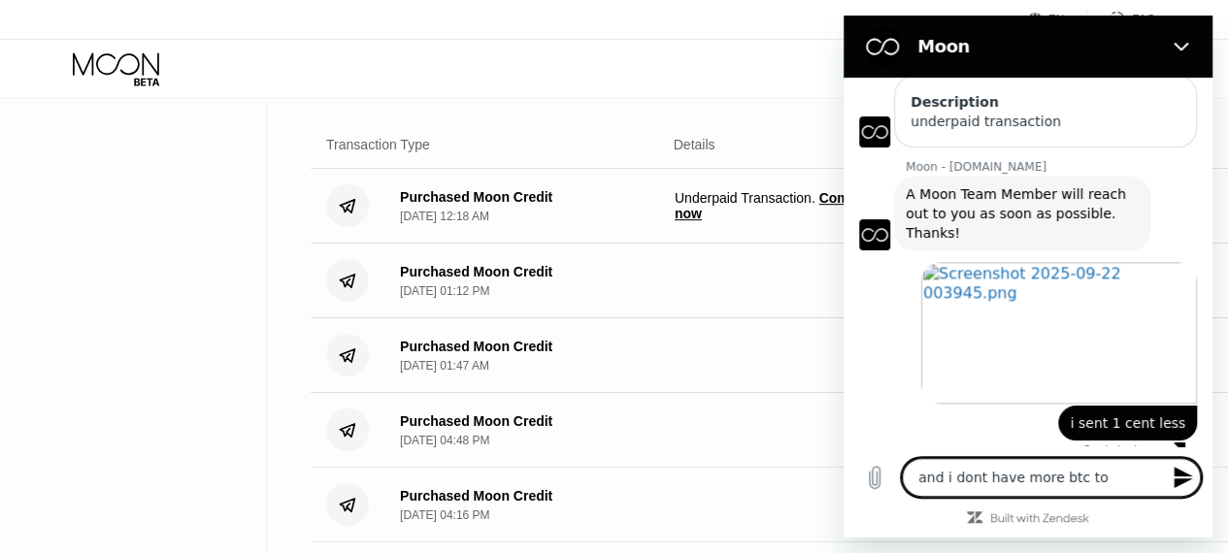
type textarea "and i dont have more btc to p"
type textarea "x"
type textarea "and i dont have more btc to pa"
type textarea "x"
type textarea "and i dont have more btc to pay"
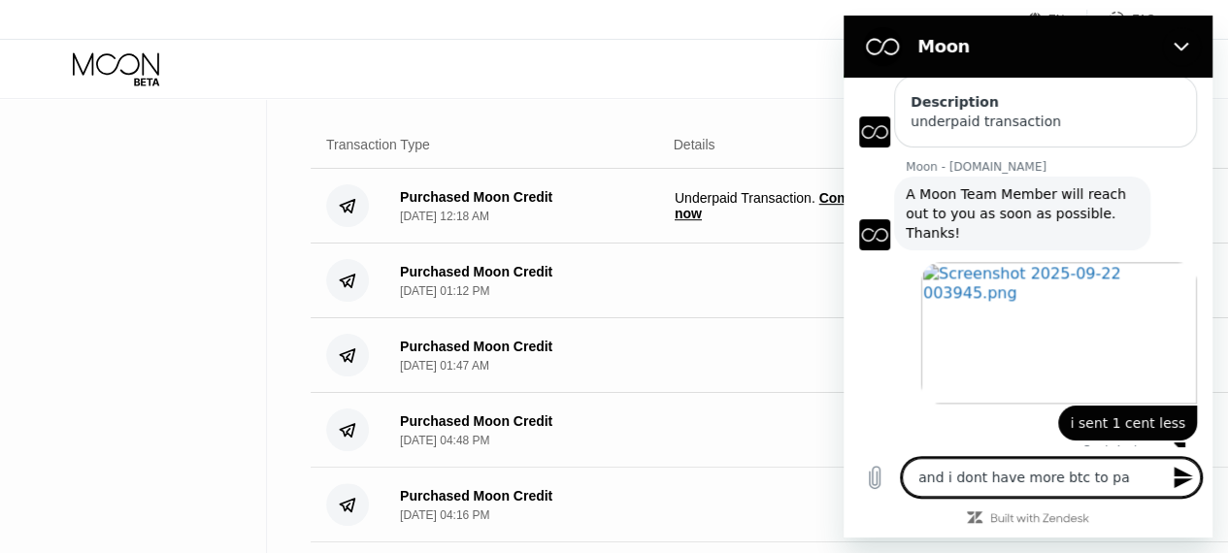
type textarea "x"
type textarea "and i dont have more btc to pay"
type textarea "x"
type textarea "and i dont have more btc to pay t"
type textarea "x"
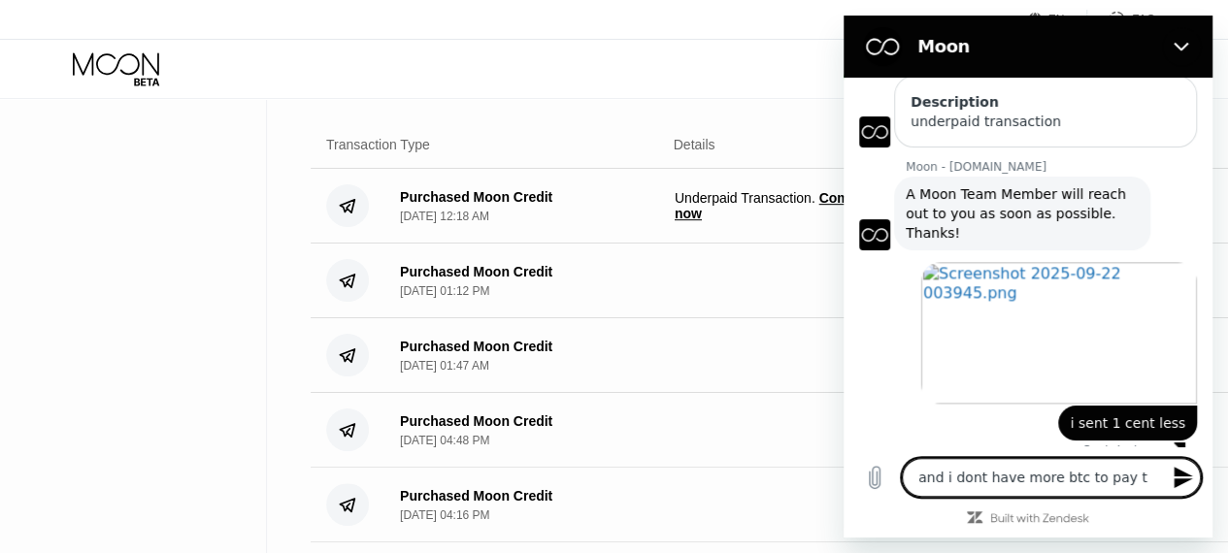
type textarea "and i dont have more btc to pay th"
type textarea "x"
type textarea "and i dont have more btc to pay the"
type textarea "x"
type textarea "and i dont have more btc to pay the"
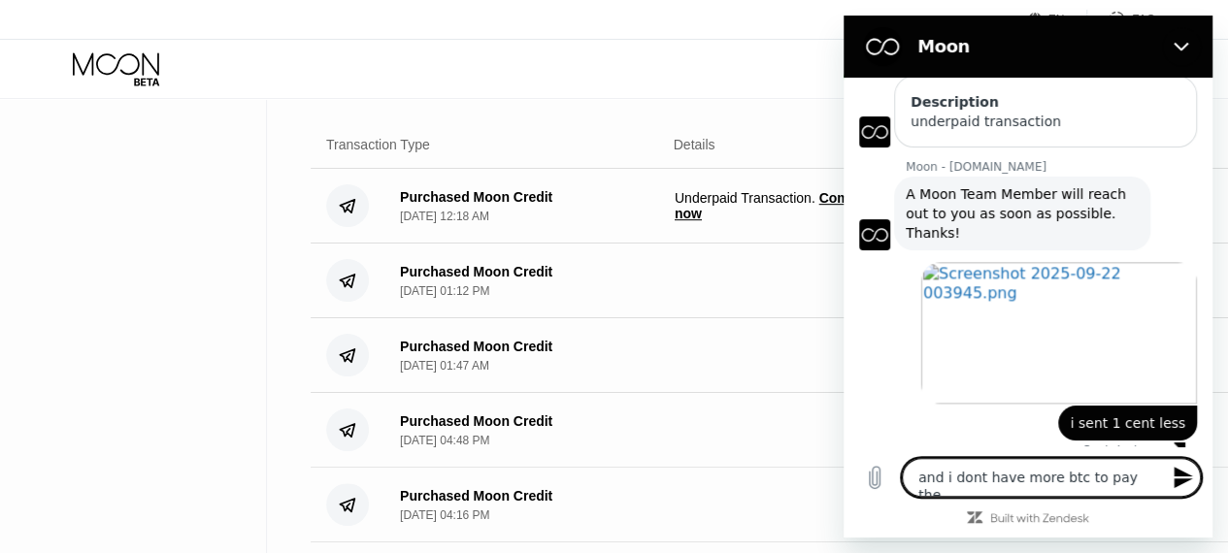
type textarea "x"
type textarea "and i dont have more btc to pay the e"
type textarea "x"
type textarea "and i dont have more btc to pay the"
type textarea "x"
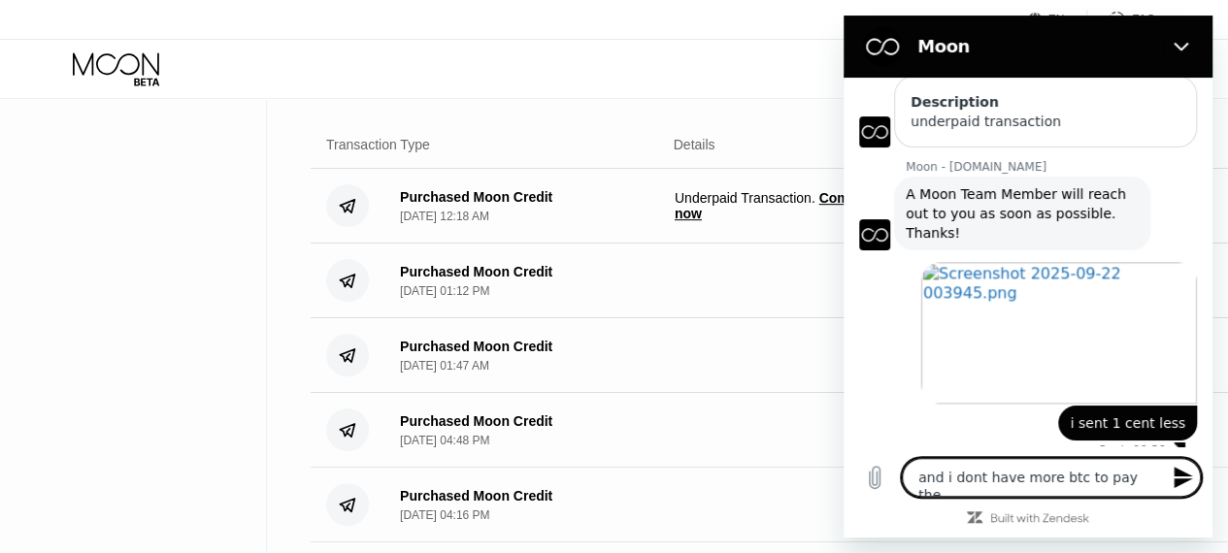
type textarea "and i dont have more btc to pay the r"
type textarea "x"
type textarea "and i dont have more btc to pay the re"
type textarea "x"
type textarea "and i dont have more btc to pay the res"
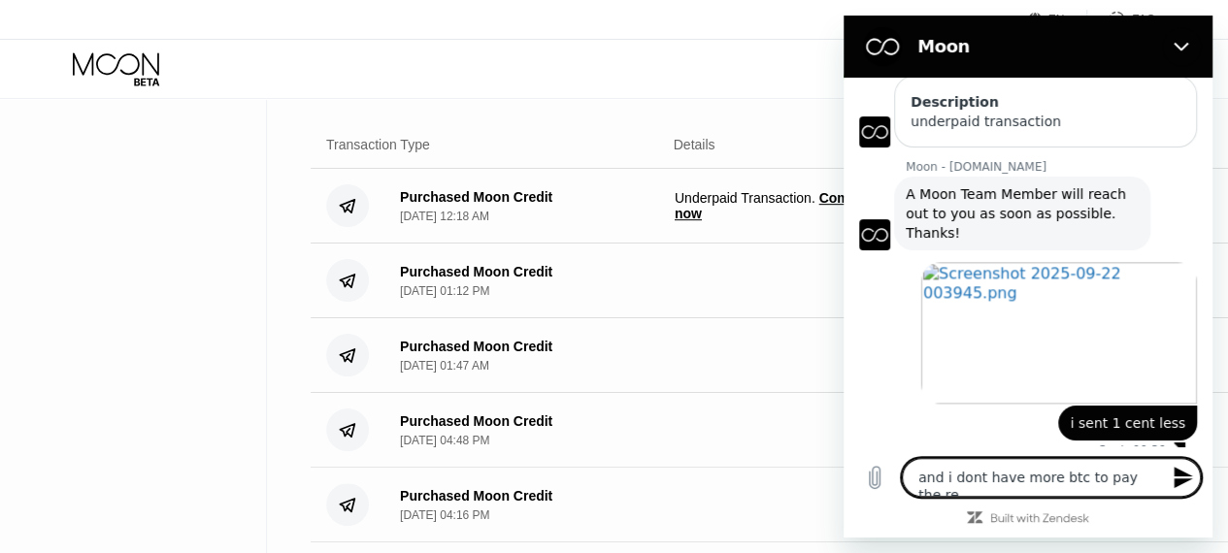
type textarea "x"
type textarea "and i dont have more btc to pay the rest"
type textarea "x"
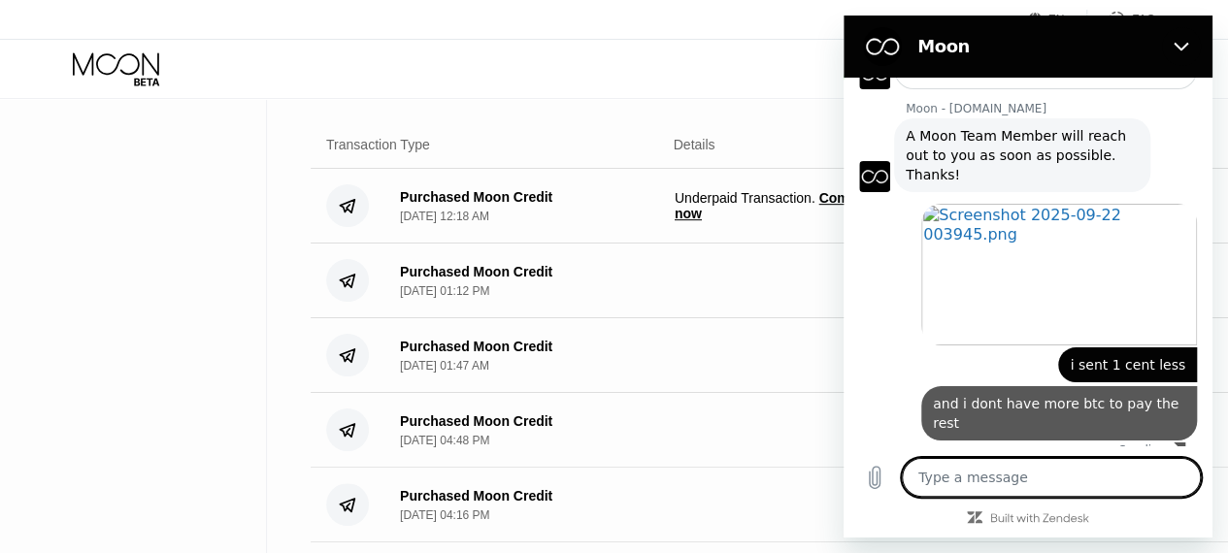
type textarea "x"
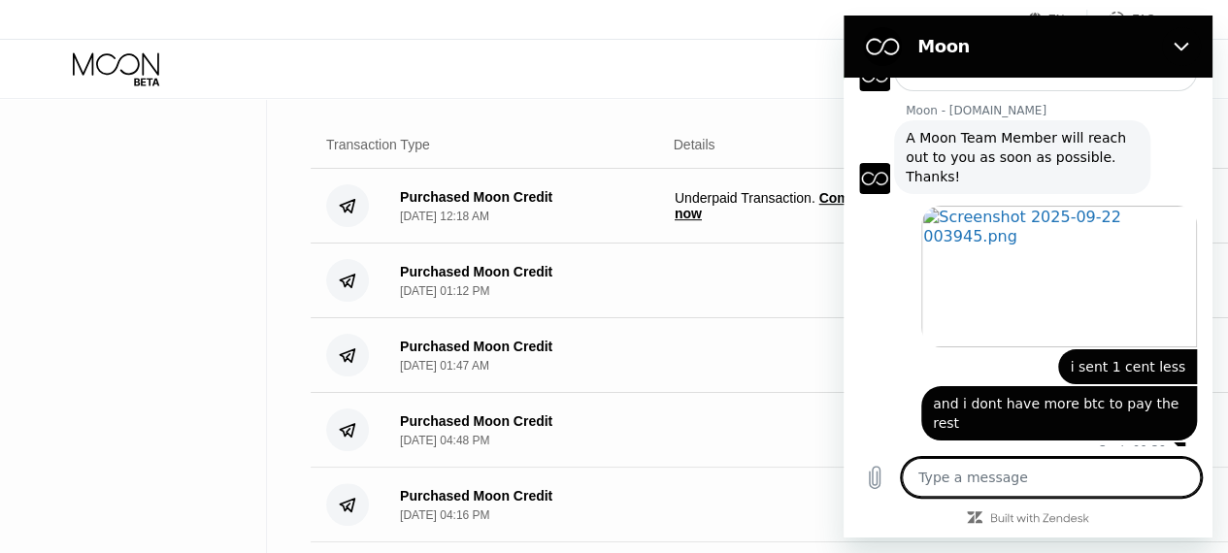
type textarea "i"
type textarea "x"
type textarea "c"
type textarea "x"
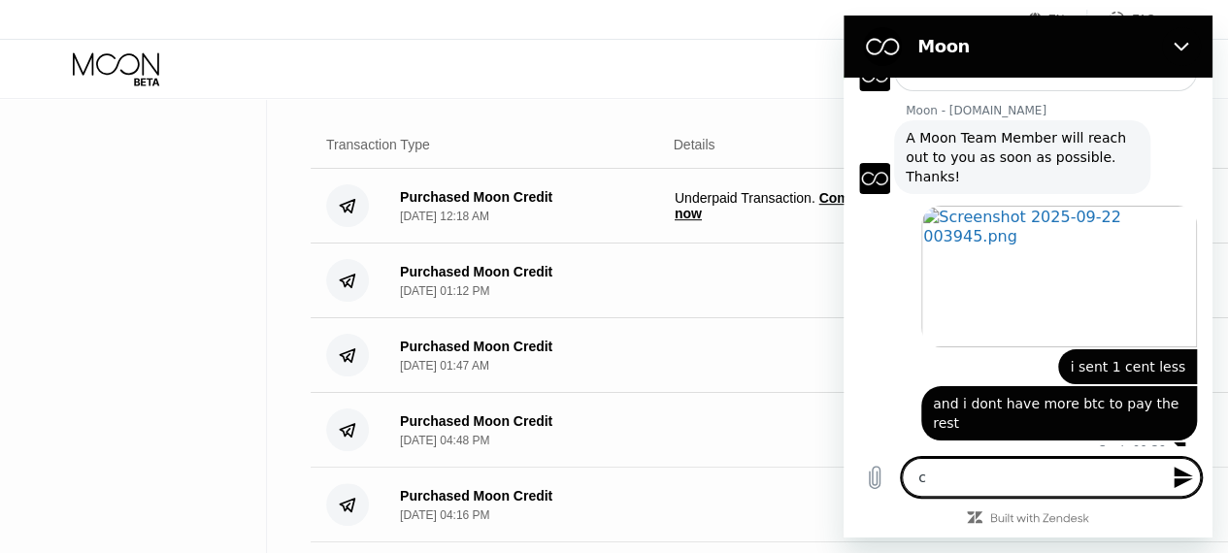
type textarea "ca"
type textarea "x"
type textarea "can"
type textarea "x"
type textarea "can"
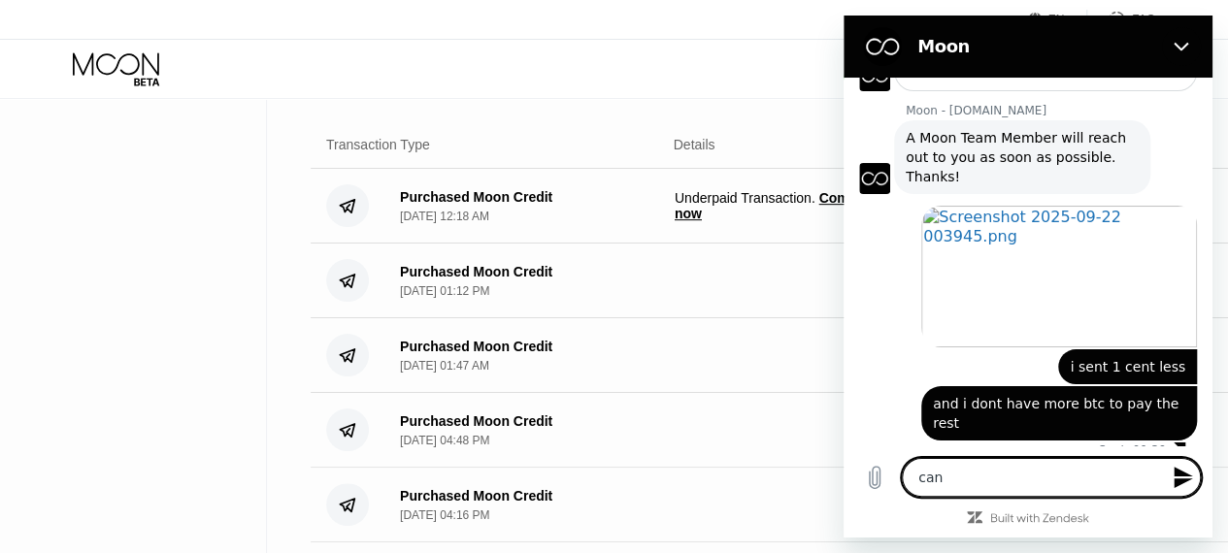
type textarea "x"
type textarea "can w"
type textarea "x"
type textarea "can wh"
type textarea "x"
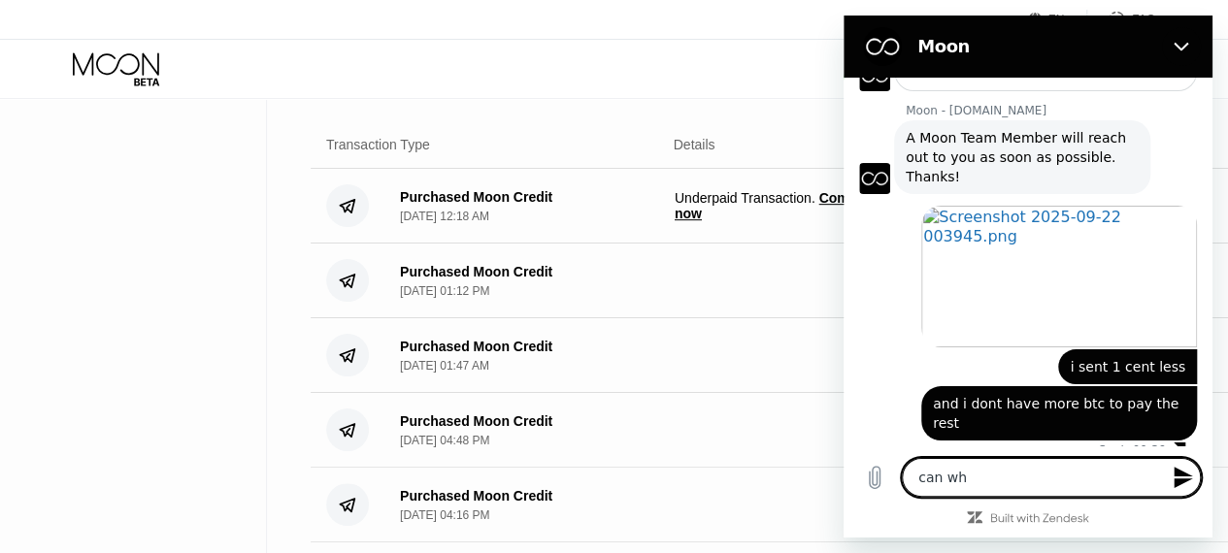
type textarea "can wha"
type textarea "x"
type textarea "can what"
type textarea "x"
type textarea "can whate"
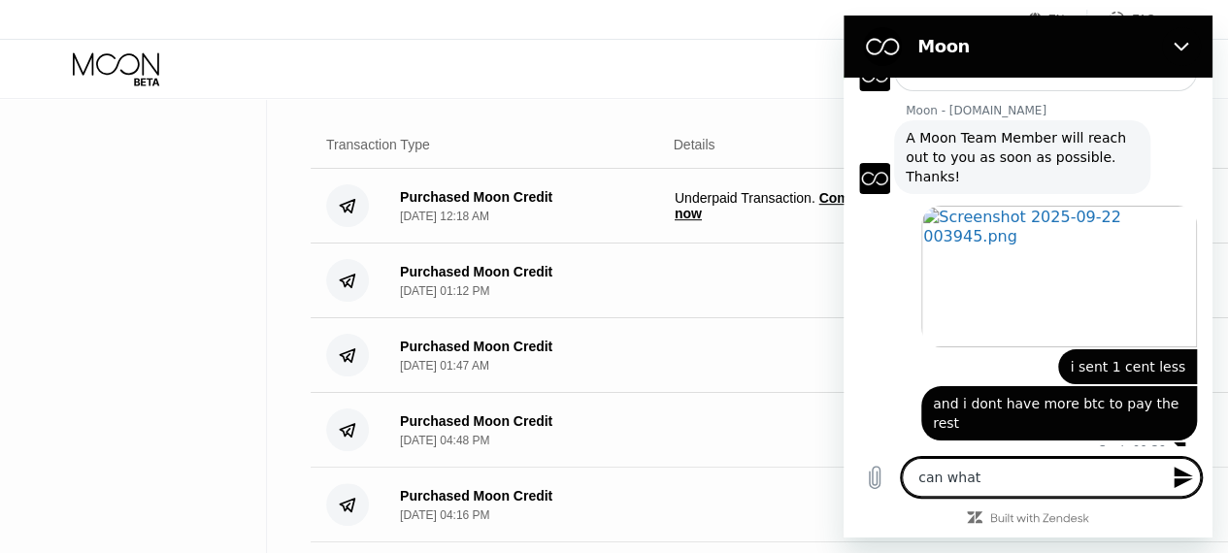
type textarea "x"
type textarea "can whatev"
type textarea "x"
type textarea "can whateve"
type textarea "x"
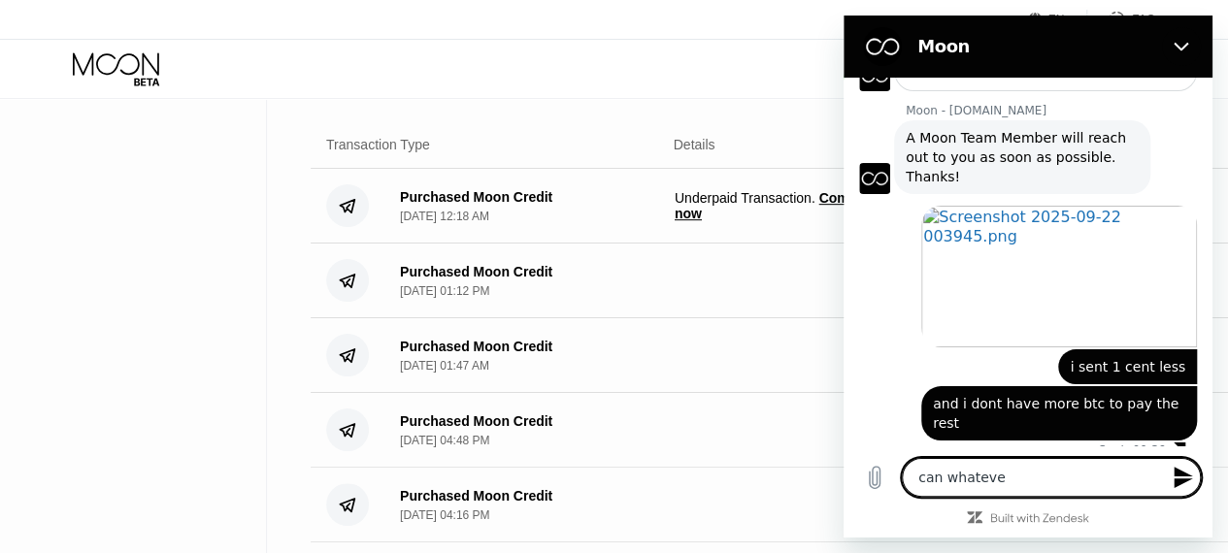
type textarea "can whatever"
type textarea "x"
type textarea "can whatever"
type textarea "x"
type textarea "can whatever I"
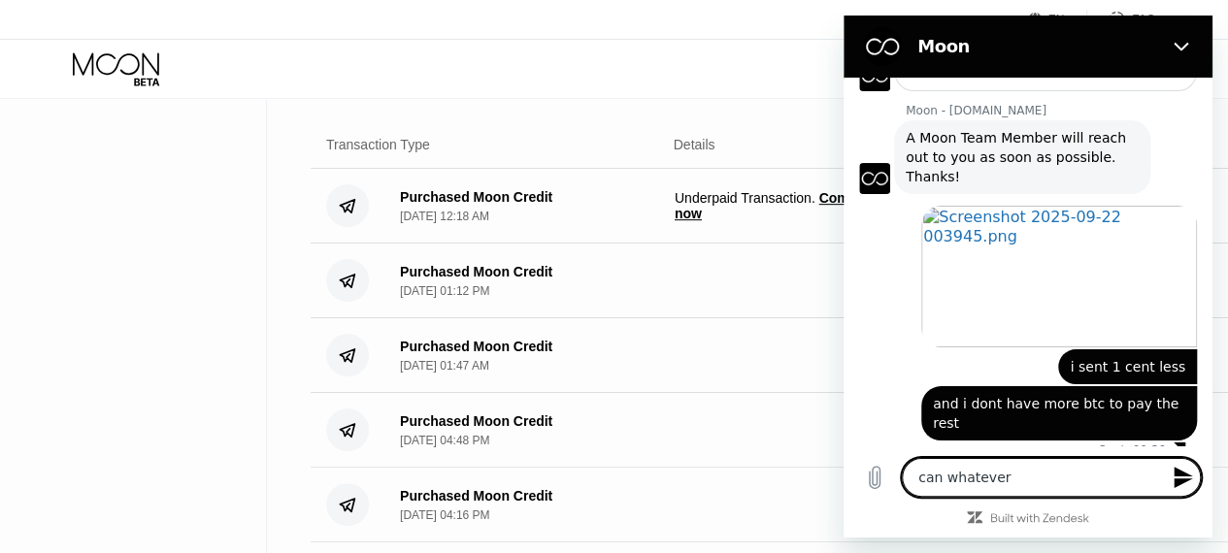
type textarea "x"
type textarea "can whatever I"
type textarea "x"
type textarea "can whatever I s"
type textarea "x"
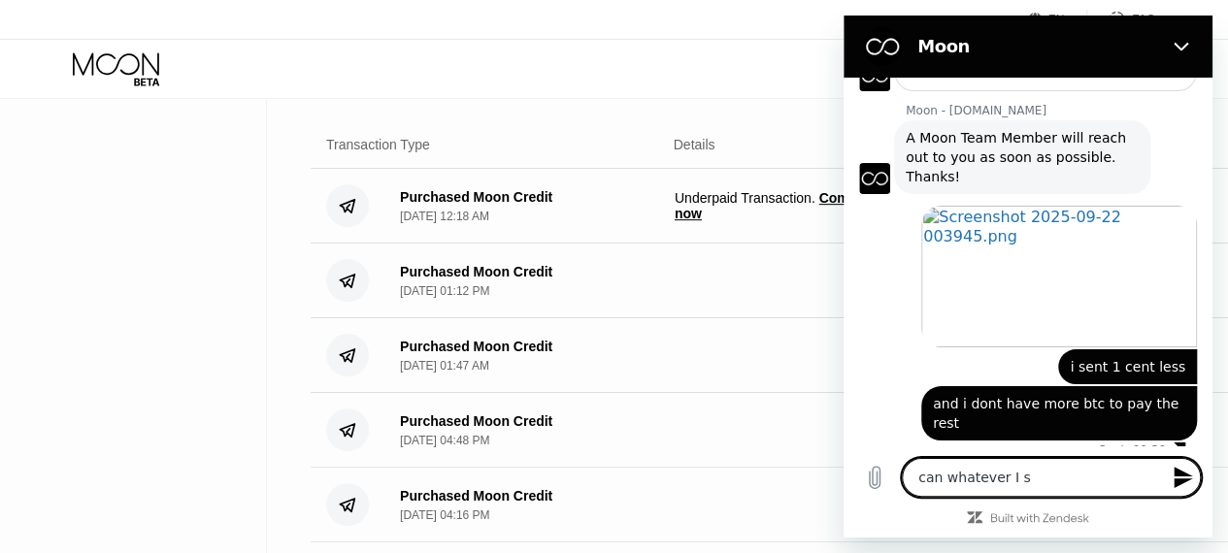
type textarea "can whatever I se"
type textarea "x"
type textarea "can whatever I sen"
type textarea "x"
type textarea "can whatever I sent"
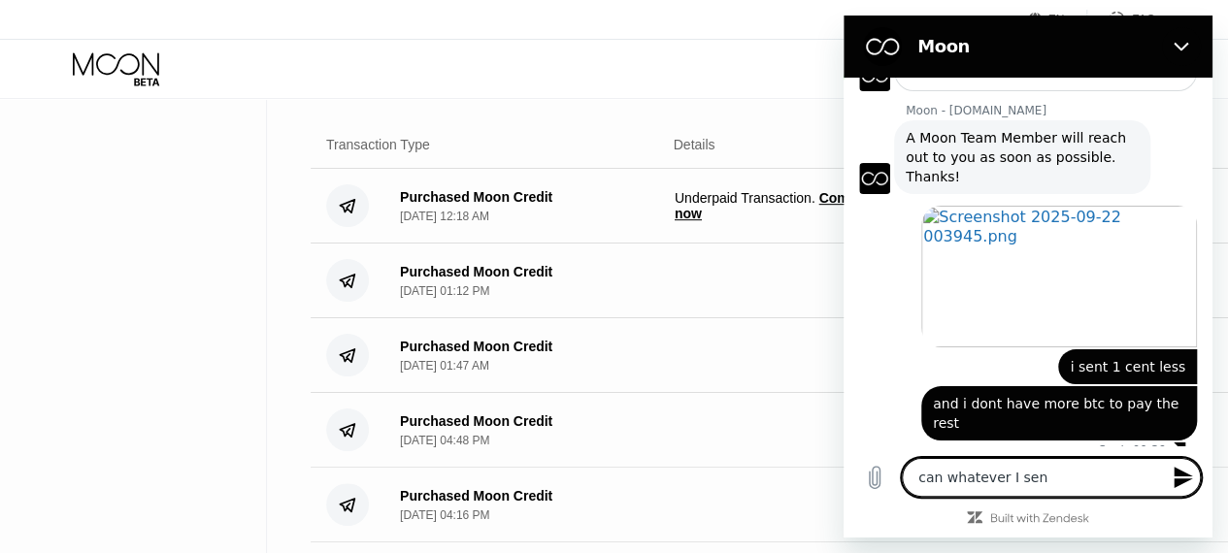
type textarea "x"
type textarea "can whatever I sent"
type textarea "x"
type textarea "can whatever I sent j"
type textarea "x"
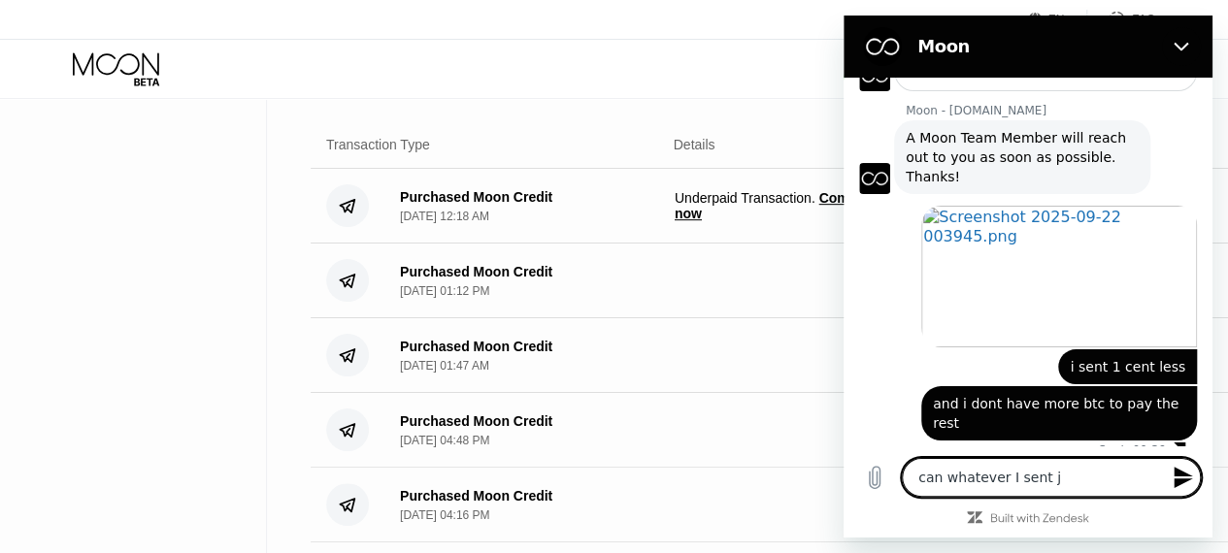
type textarea "can whatever I sent ju"
type textarea "x"
type textarea "can whatever I sent jus"
type textarea "x"
type textarea "can whatever I sent just"
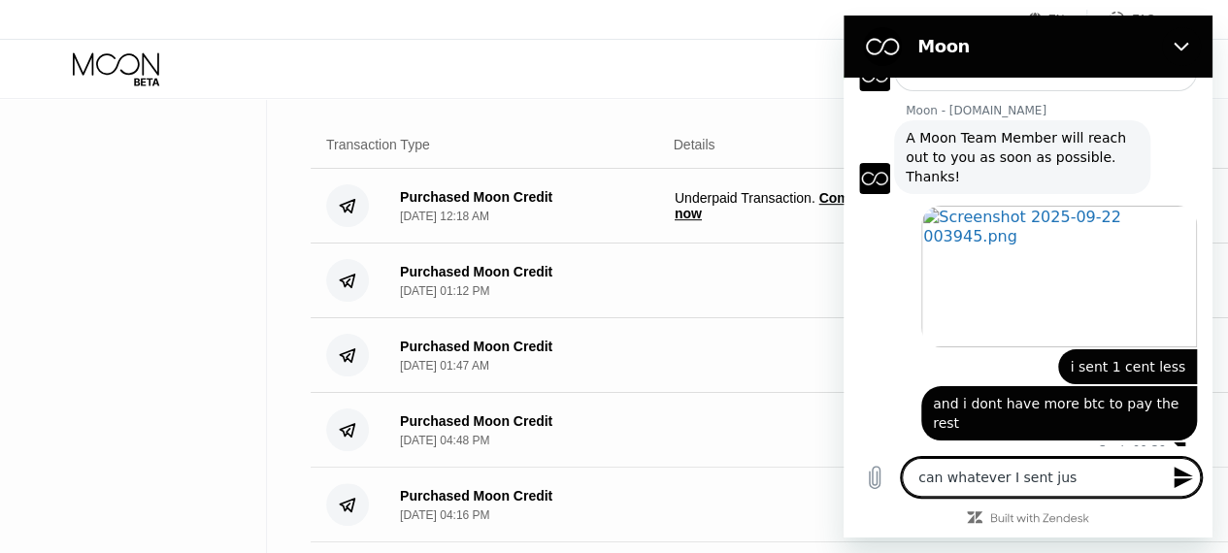
type textarea "x"
type textarea "can whatever I sent just"
type textarea "x"
type textarea "can whatever I sent just b"
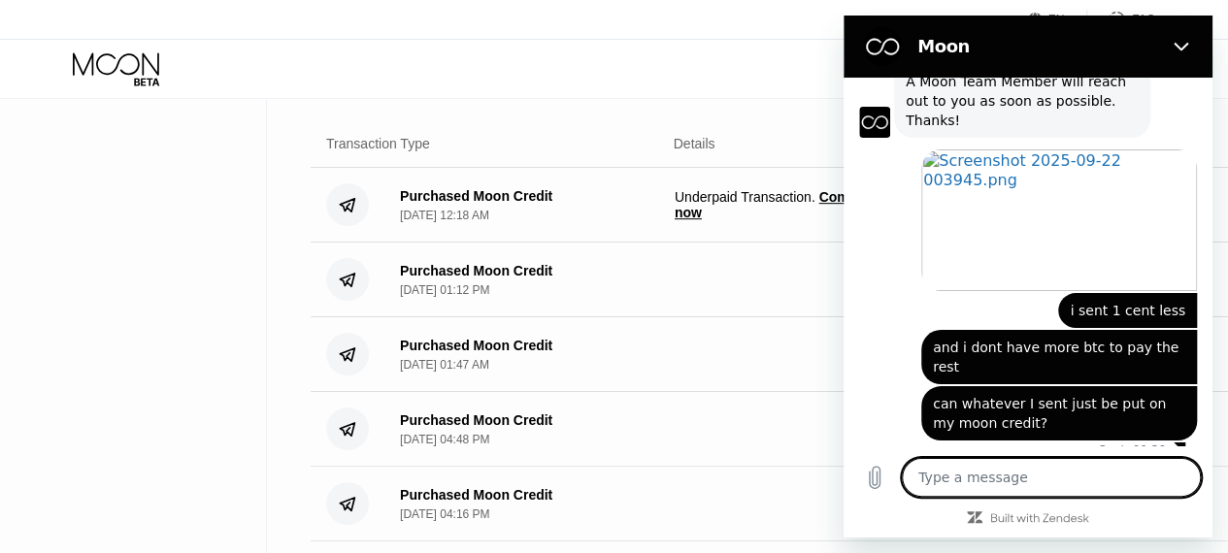
scroll to position [400, 0]
click at [965, 39] on h2 "Moon" at bounding box center [1036, 46] width 237 height 23
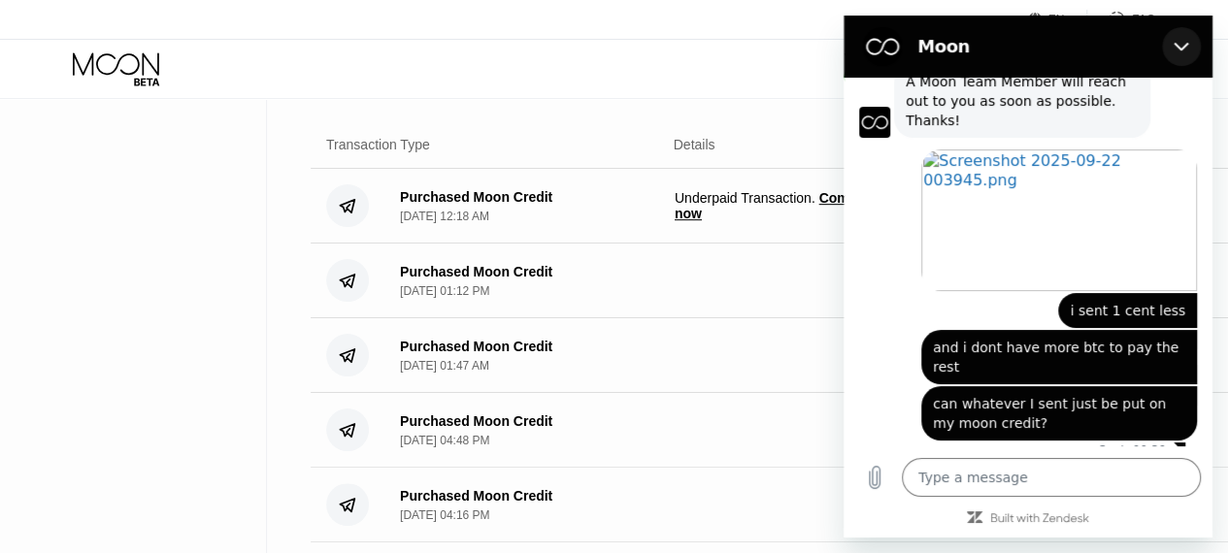
click at [1186, 40] on icon "Close" at bounding box center [1182, 47] width 16 height 16
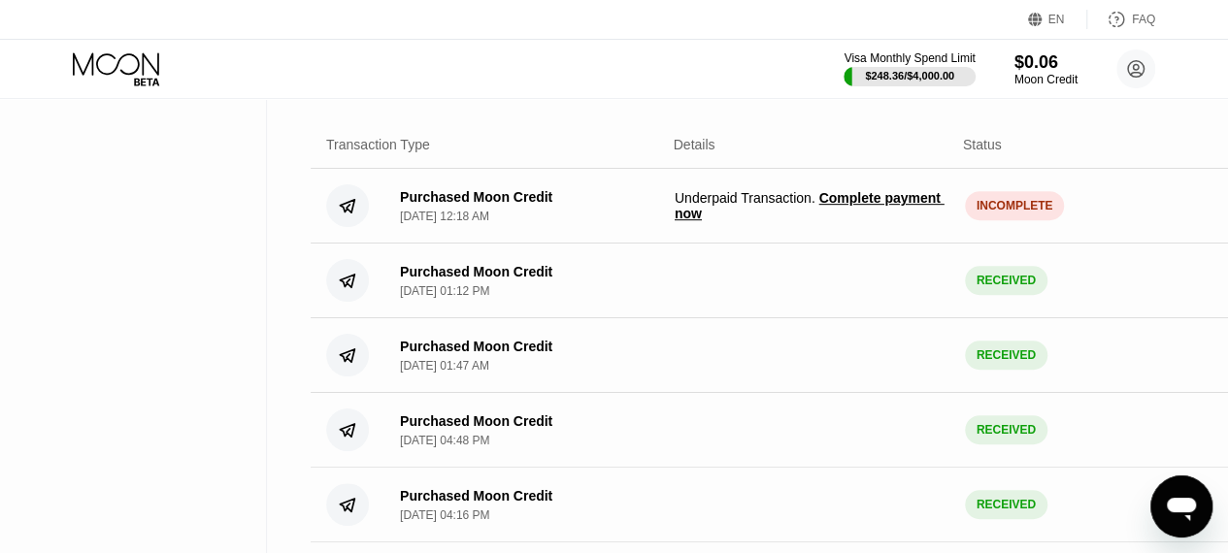
scroll to position [1155, 0]
click at [408, 205] on div "Purchased Moon Credit" at bounding box center [476, 197] width 152 height 16
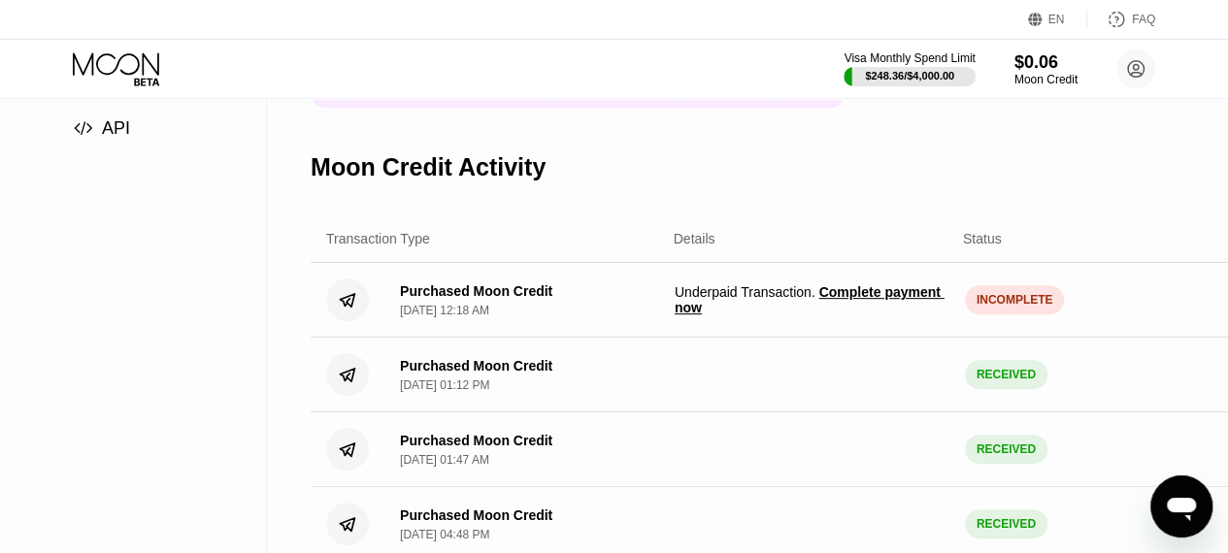
scroll to position [303, 0]
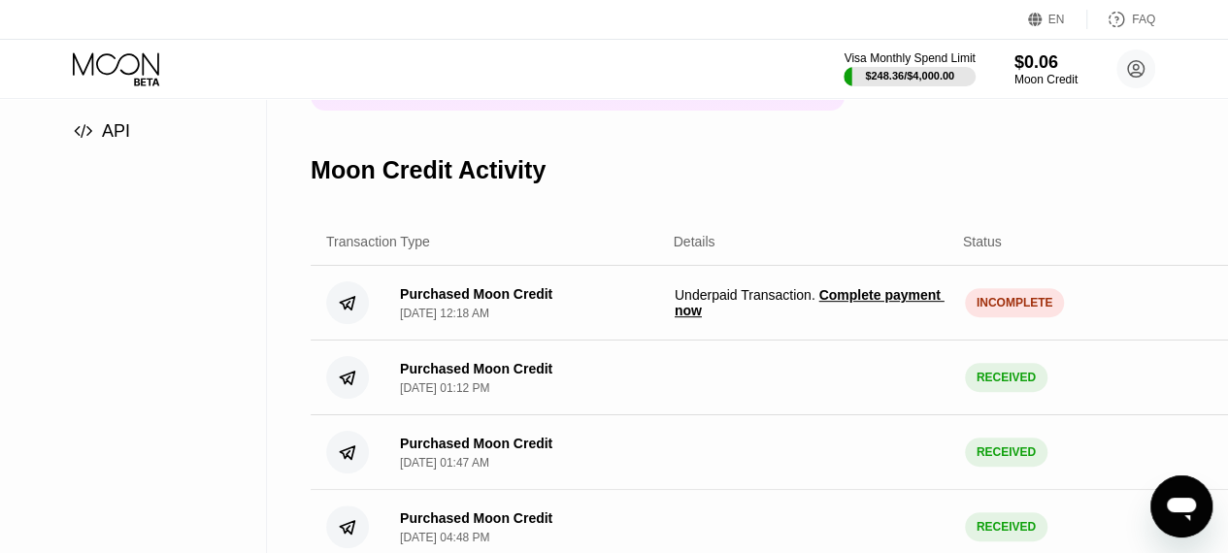
click at [903, 312] on span "Complete payment now" at bounding box center [810, 302] width 270 height 31
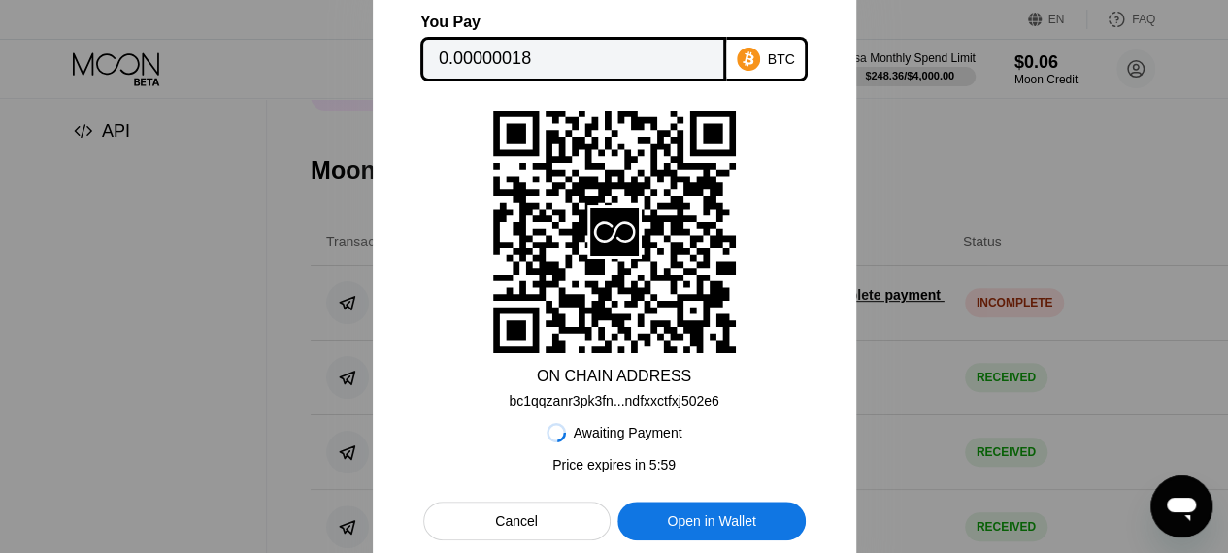
click at [936, 299] on div at bounding box center [614, 276] width 1228 height 553
click at [963, 290] on div at bounding box center [614, 276] width 1228 height 553
click at [587, 514] on div "Cancel" at bounding box center [516, 521] width 187 height 39
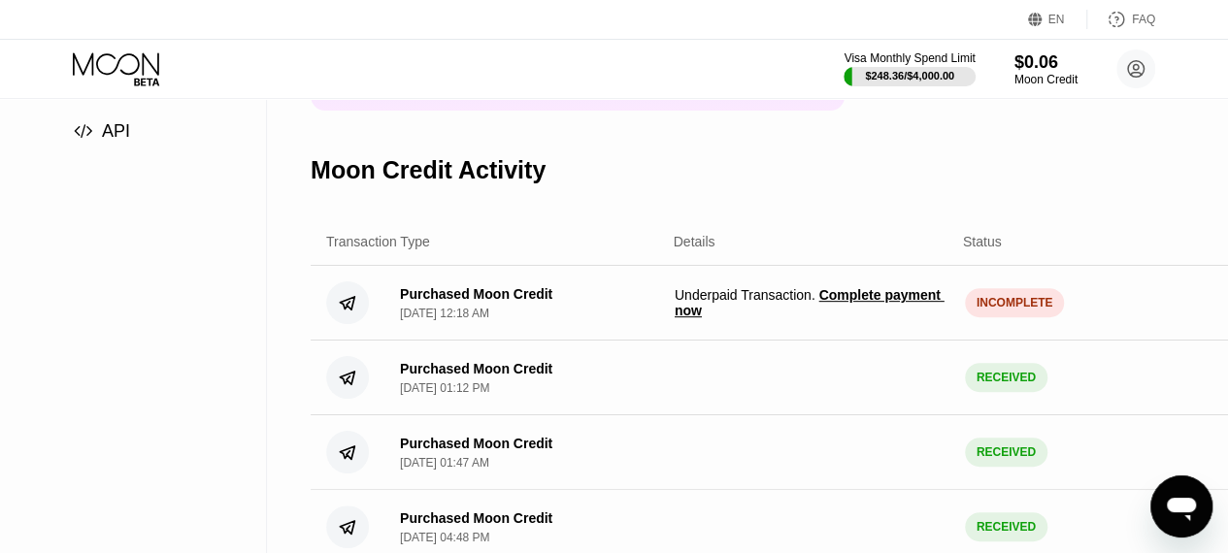
drag, startPoint x: 1175, startPoint y: 457, endPoint x: 1171, endPoint y: 476, distance: 18.9
click at [1173, 467] on div "Purchased Moon Credit Sep 20, 2025, 01:47 AM RECEIVED $ 41.80" at bounding box center [818, 453] width 1015 height 75
click at [1174, 485] on div "Open messaging window" at bounding box center [1182, 507] width 58 height 58
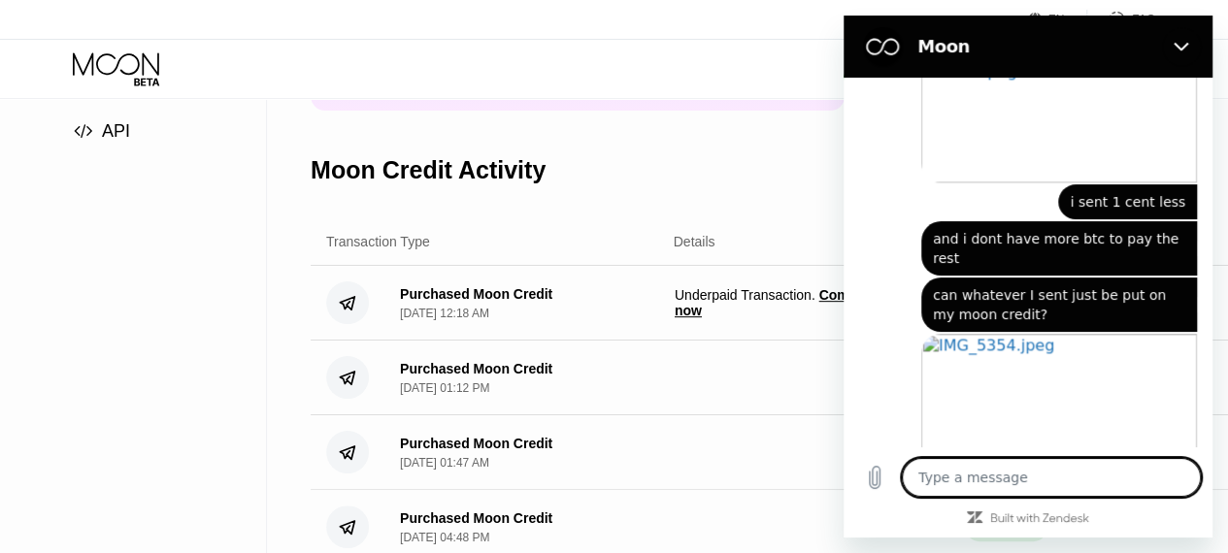
scroll to position [1297, 0]
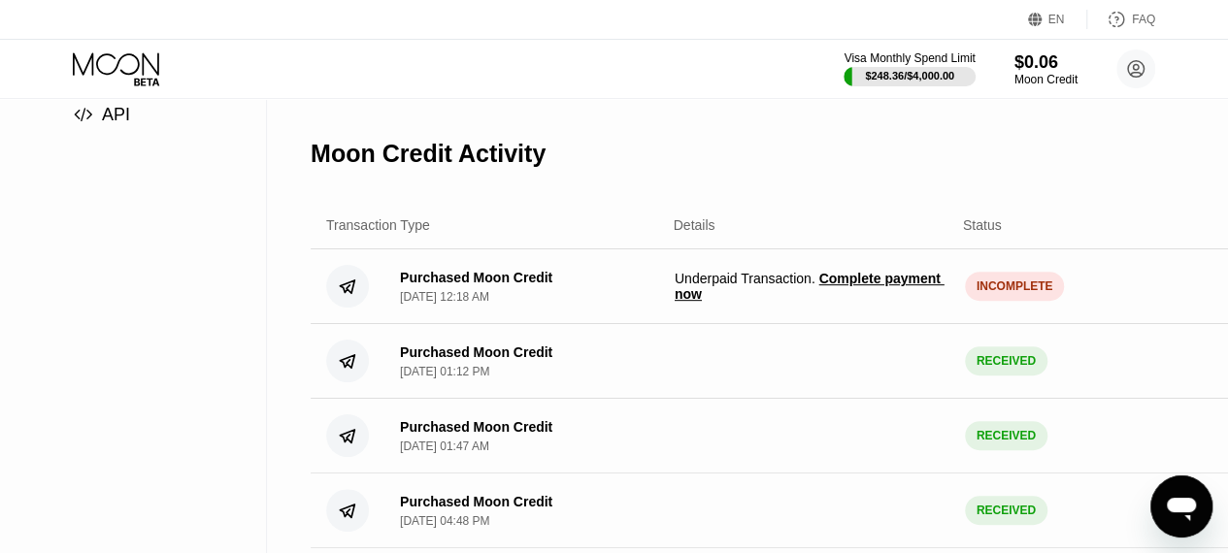
scroll to position [388, 0]
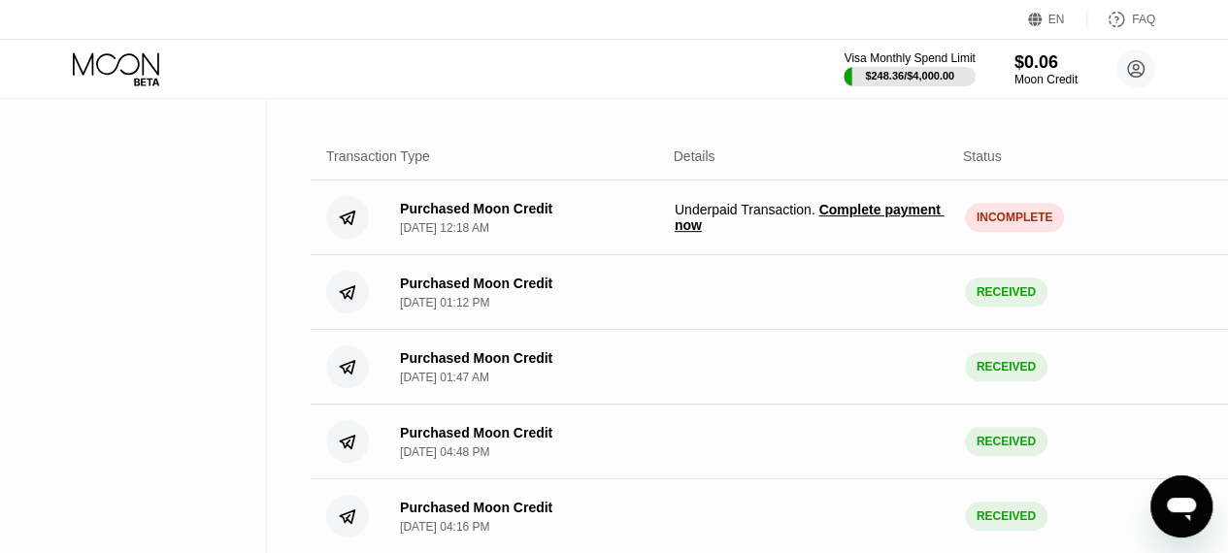
click at [872, 232] on span "Complete payment now" at bounding box center [810, 217] width 270 height 31
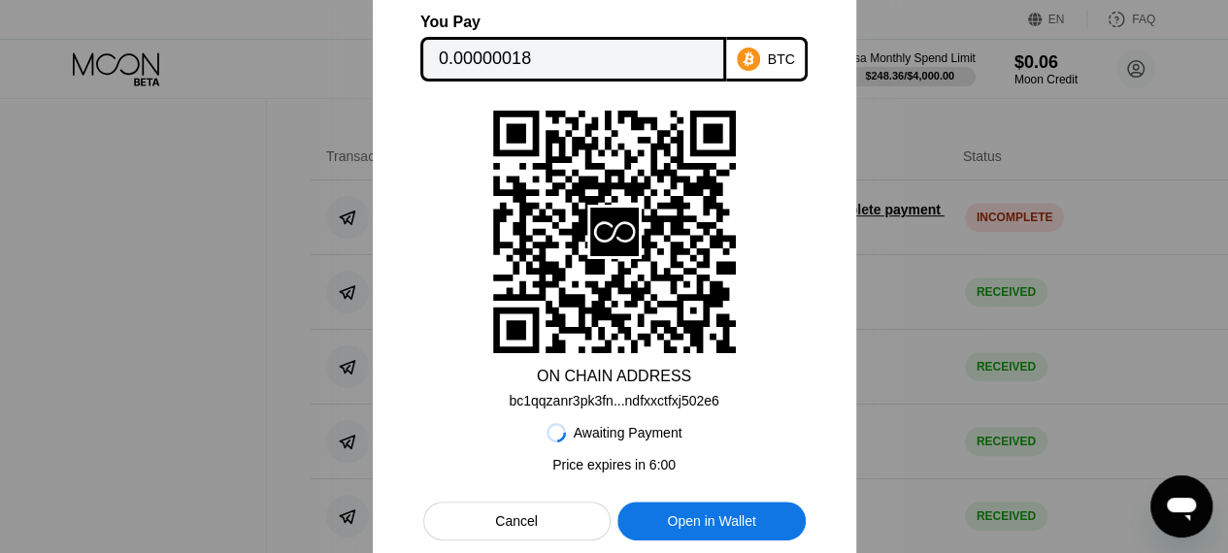
click at [938, 275] on div at bounding box center [614, 276] width 1228 height 553
click at [553, 521] on div "Cancel" at bounding box center [516, 521] width 187 height 39
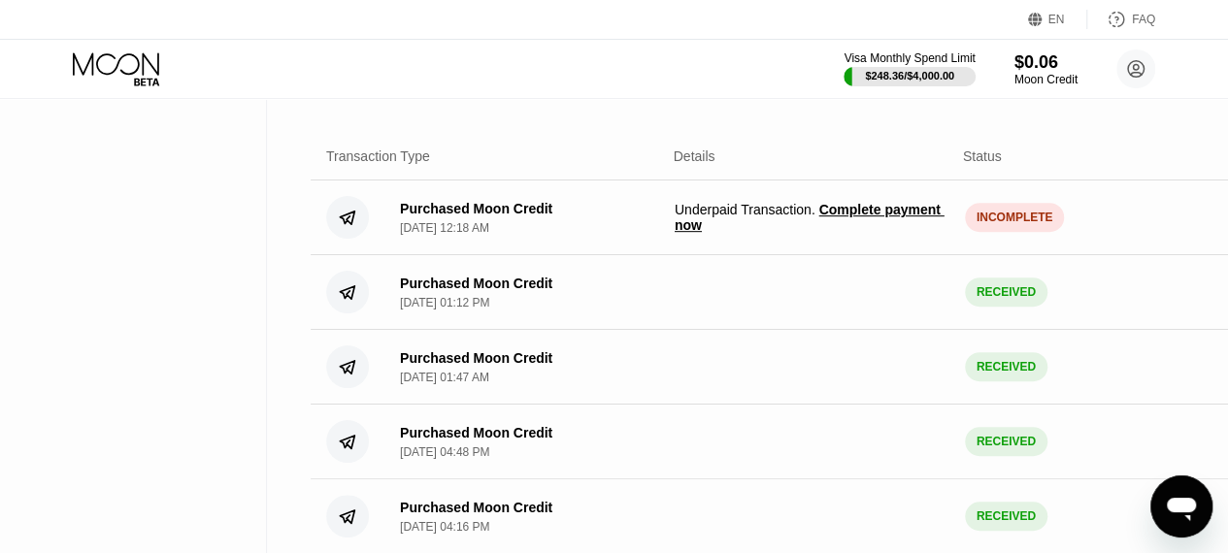
click at [1166, 512] on icon "Open messaging window" at bounding box center [1181, 506] width 35 height 35
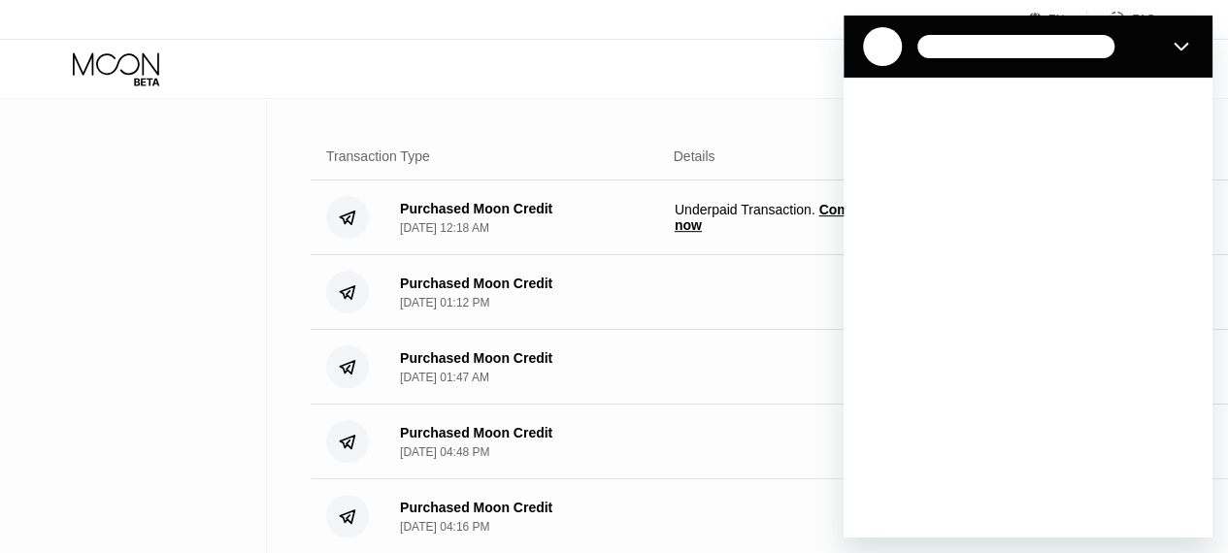
scroll to position [0, 0]
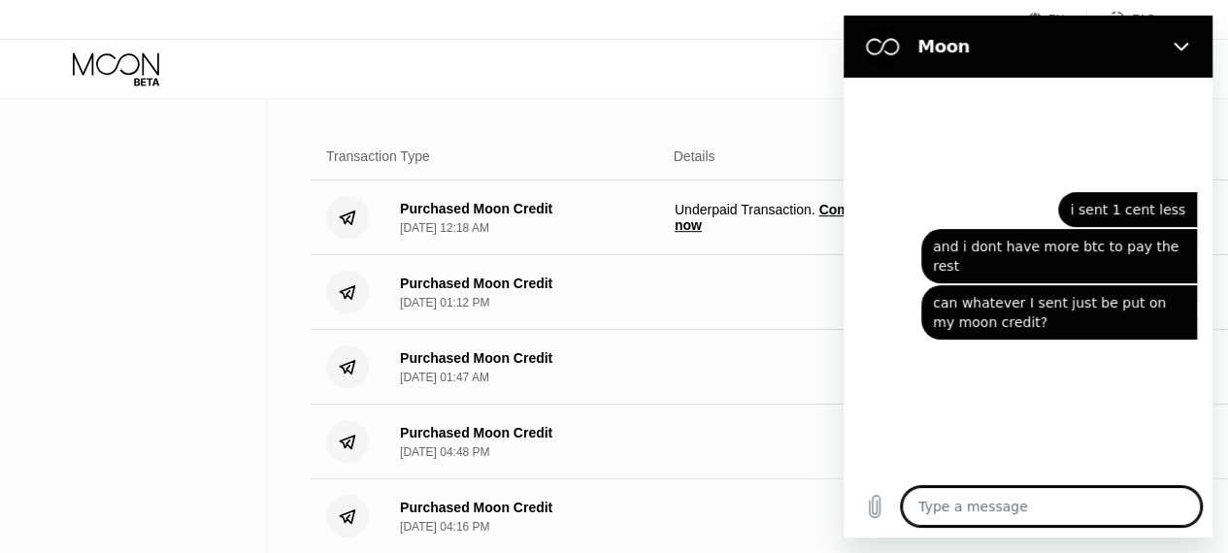
type textarea "x"
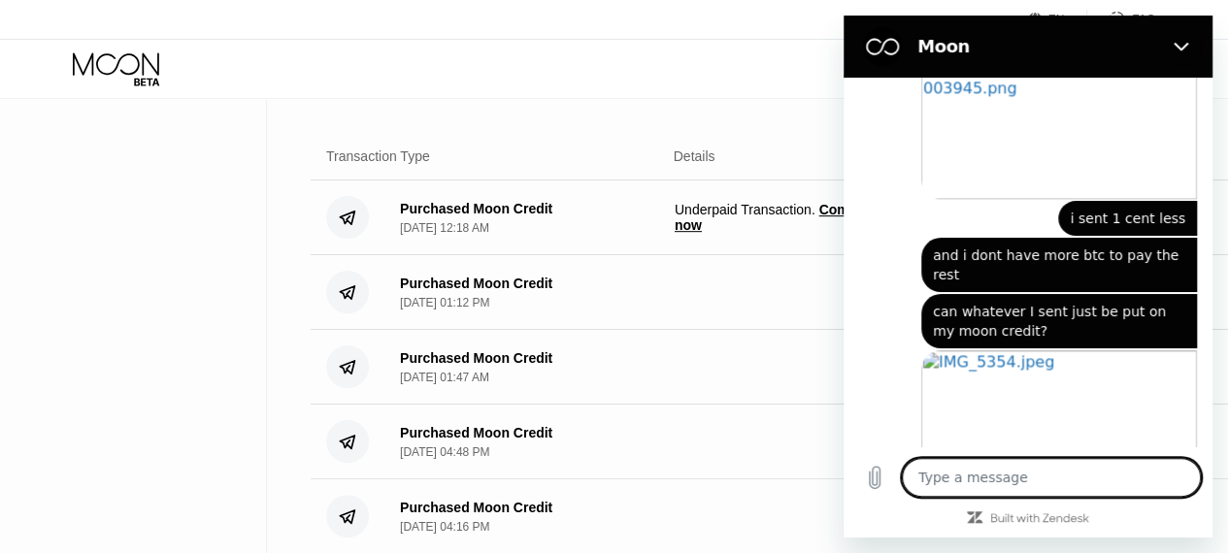
scroll to position [1297, 0]
